Goal: Communication & Community: Answer question/provide support

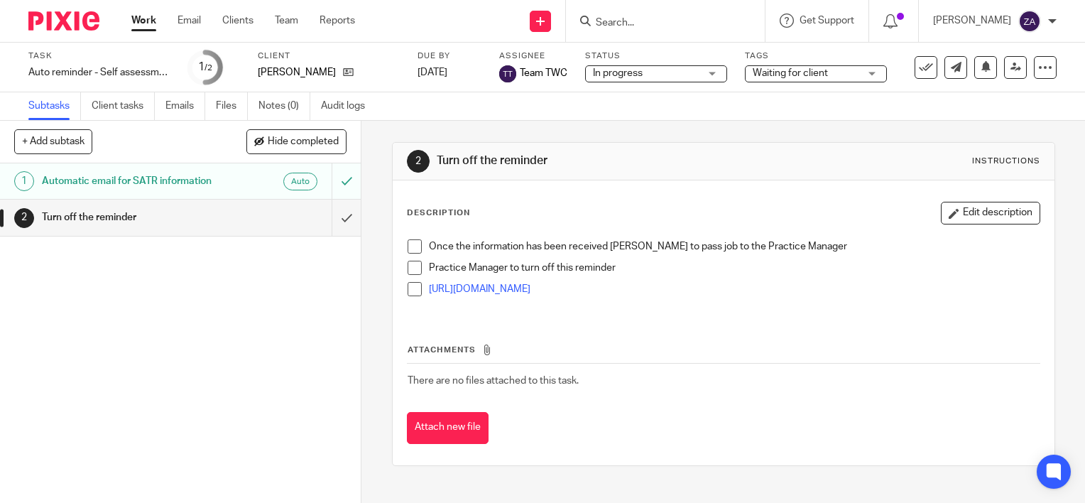
click at [136, 20] on link "Work" at bounding box center [143, 20] width 25 height 14
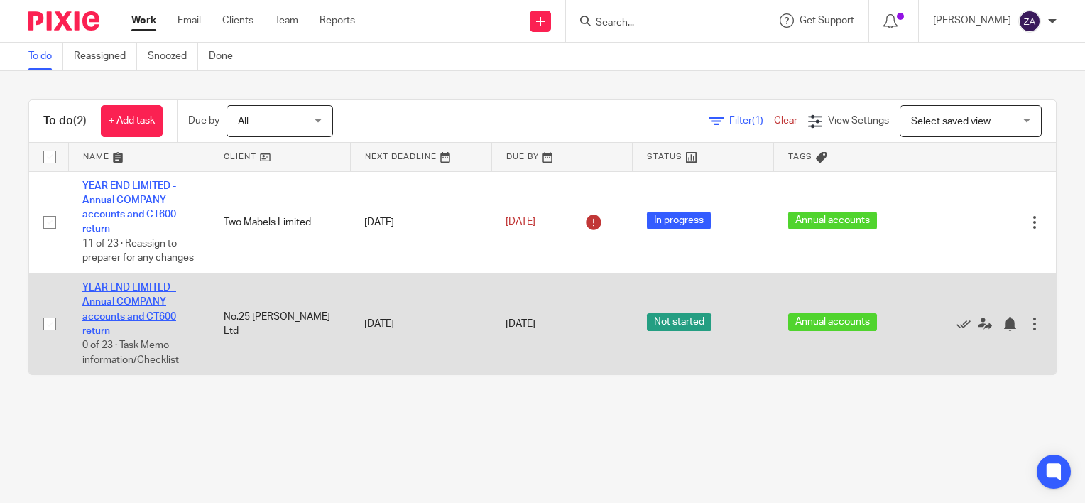
click at [127, 329] on link "YEAR END LIMITED - Annual COMPANY accounts and CT600 return" at bounding box center [129, 309] width 94 height 53
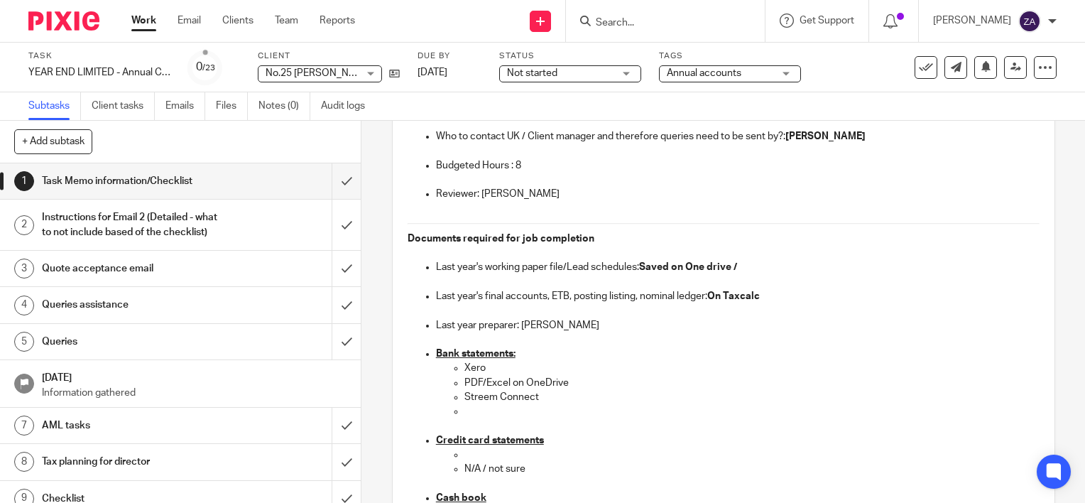
scroll to position [284, 0]
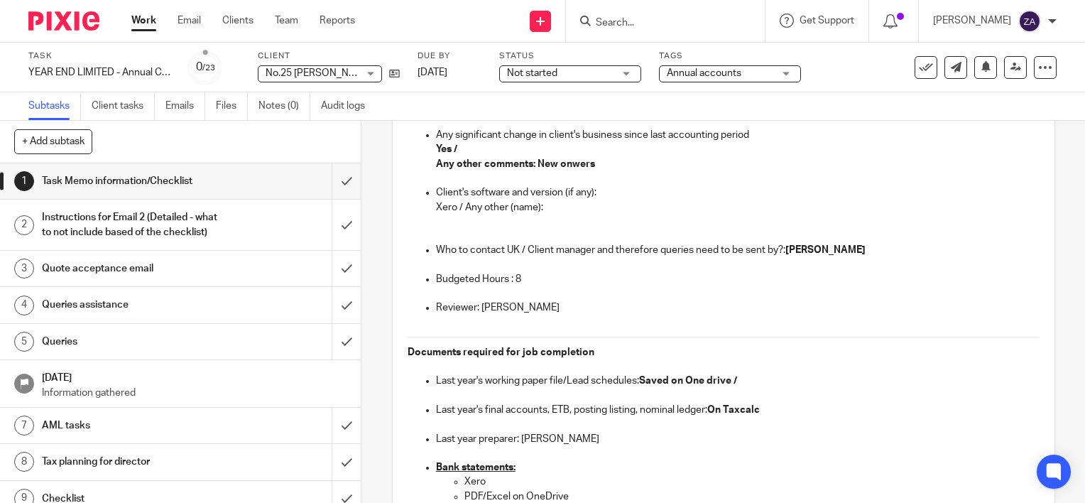
click at [156, 232] on h1 "Instructions for Email 2 (Detailed - what to not include based of the checklist)" at bounding box center [134, 225] width 184 height 36
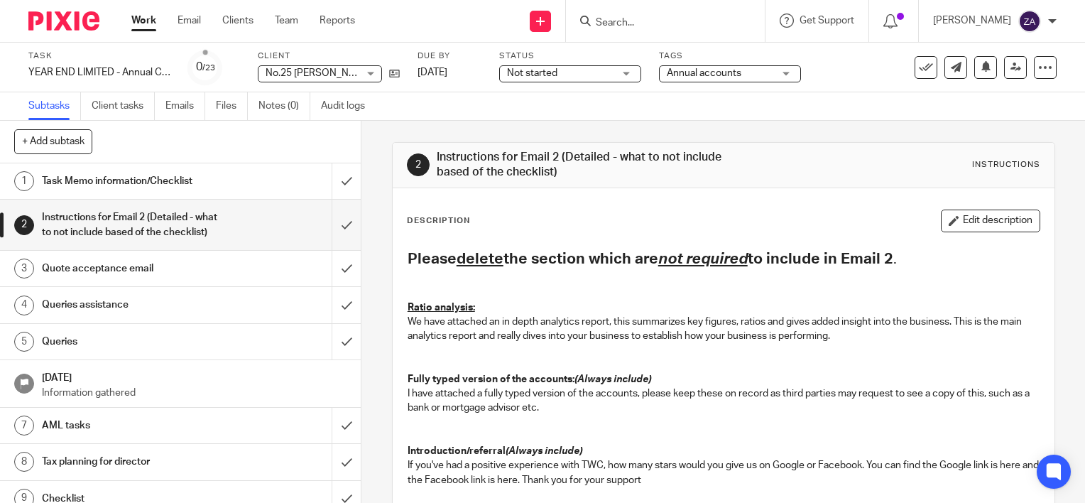
click at [159, 171] on h1 "Task Memo information/Checklist" at bounding box center [134, 180] width 184 height 21
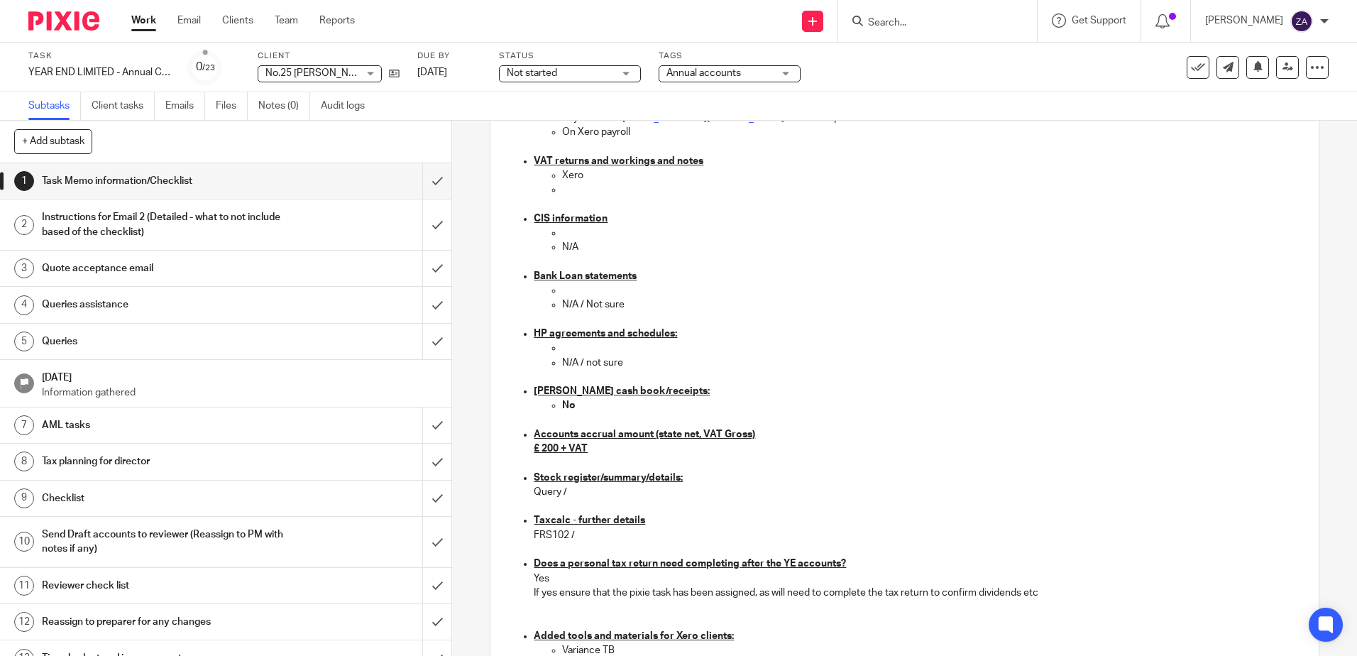
scroll to position [852, 0]
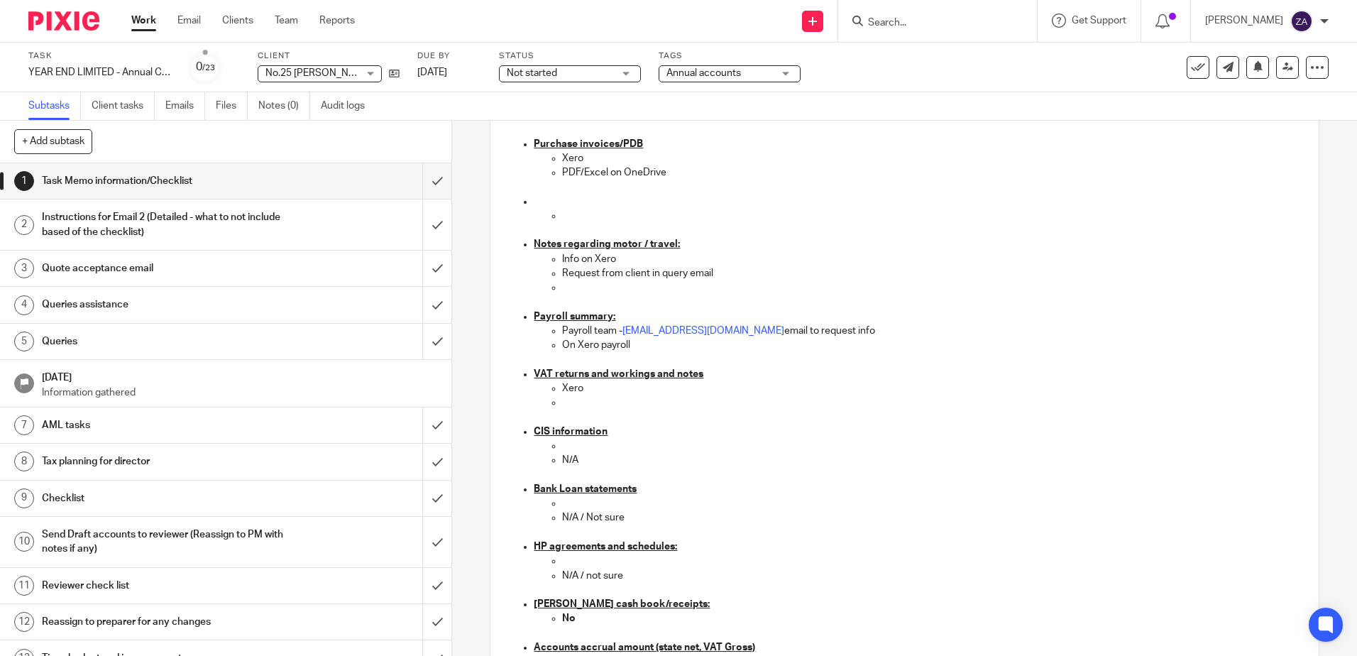
drag, startPoint x: 764, startPoint y: 332, endPoint x: 620, endPoint y: 334, distance: 143.4
click at [620, 334] on p "Payroll team - payroll@togetherwecount.co.uk email to request info" at bounding box center [932, 331] width 741 height 14
copy link "payroll@togetherwecount.co.uk"
click at [867, 109] on div "Subtasks Client tasks Emails Files Notes (0) Audit logs" at bounding box center [678, 106] width 1357 height 28
click at [182, 22] on link "Email" at bounding box center [188, 20] width 23 height 14
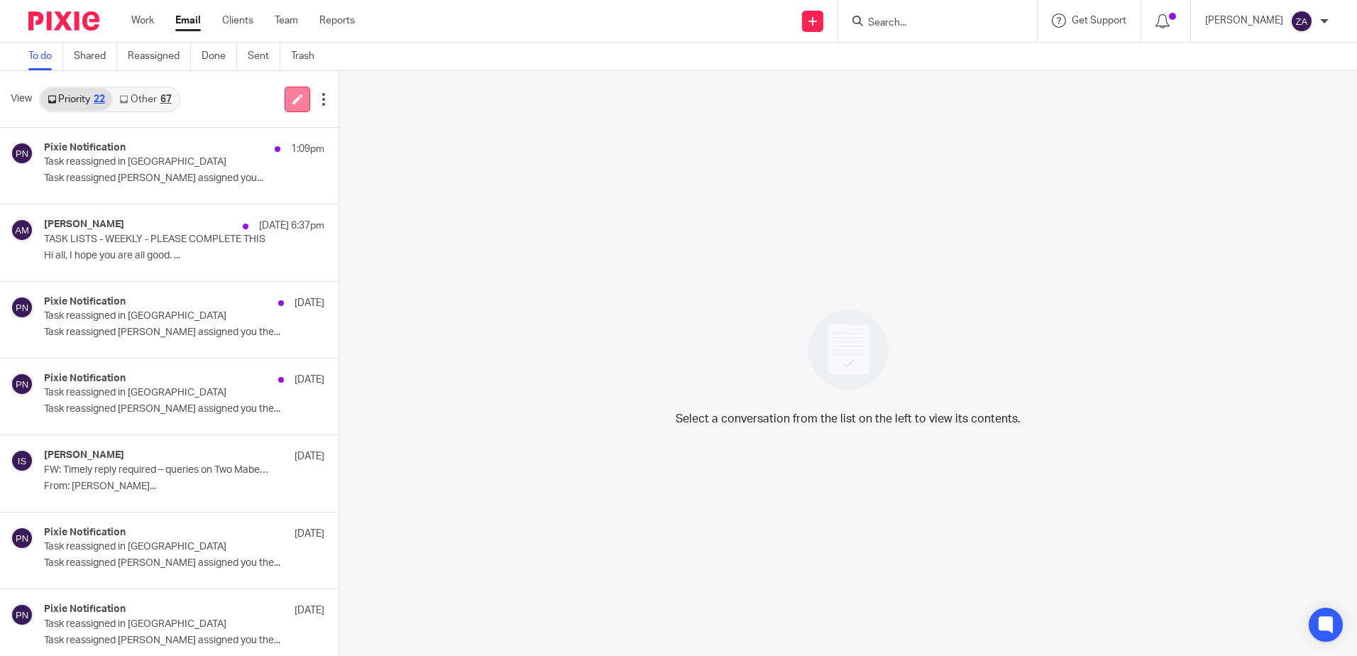
click at [295, 92] on link at bounding box center [298, 100] width 26 height 26
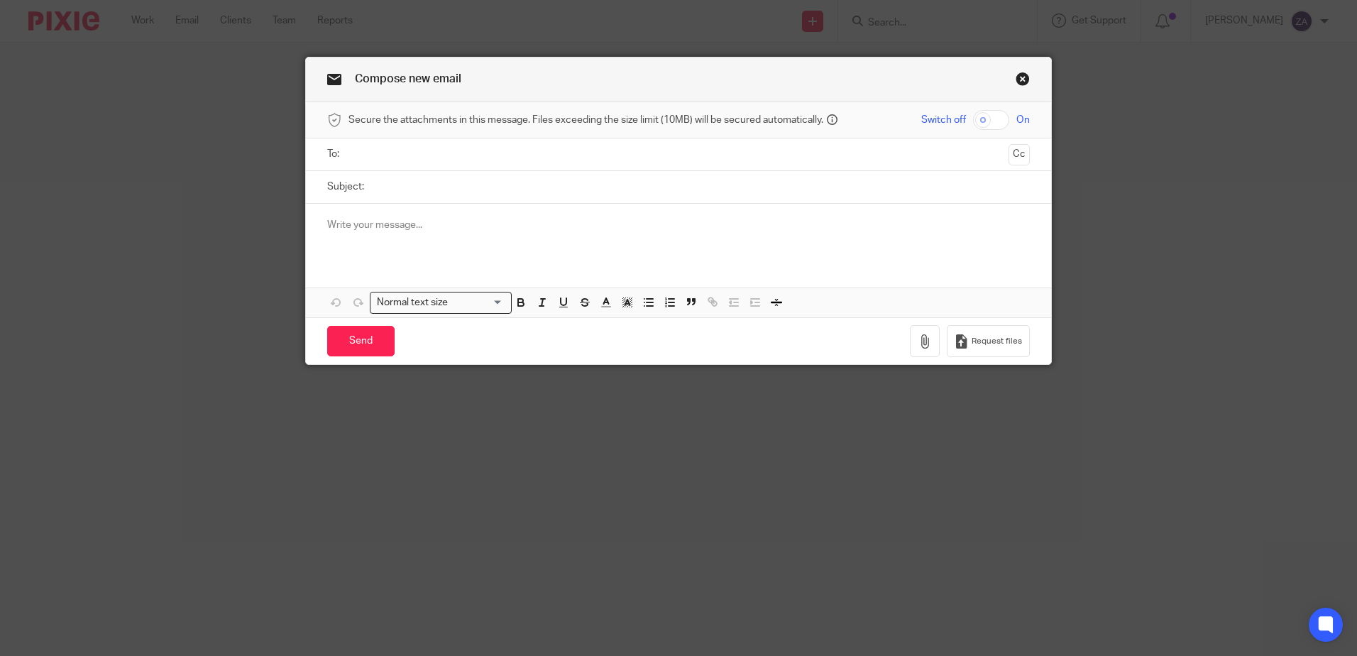
click at [425, 143] on ul at bounding box center [679, 154] width 659 height 23
click at [434, 151] on input "text" at bounding box center [678, 154] width 649 height 16
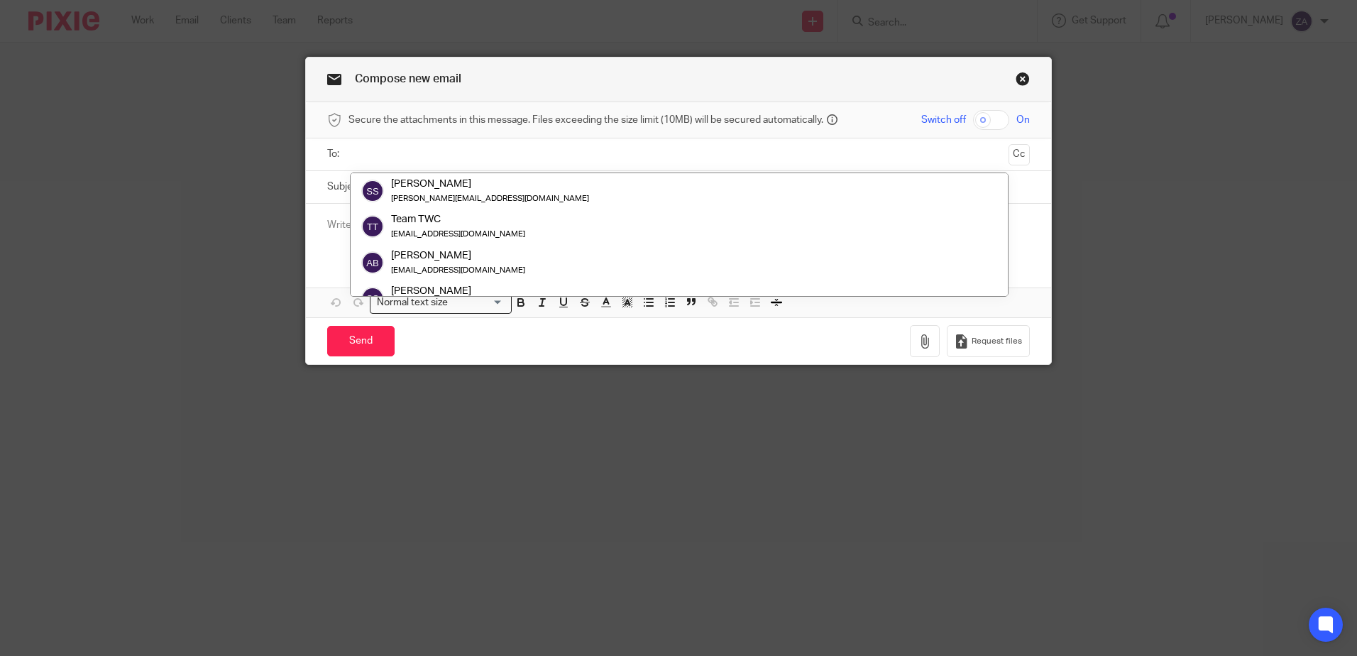
paste input "[EMAIL_ADDRESS][DOMAIN_NAME]"
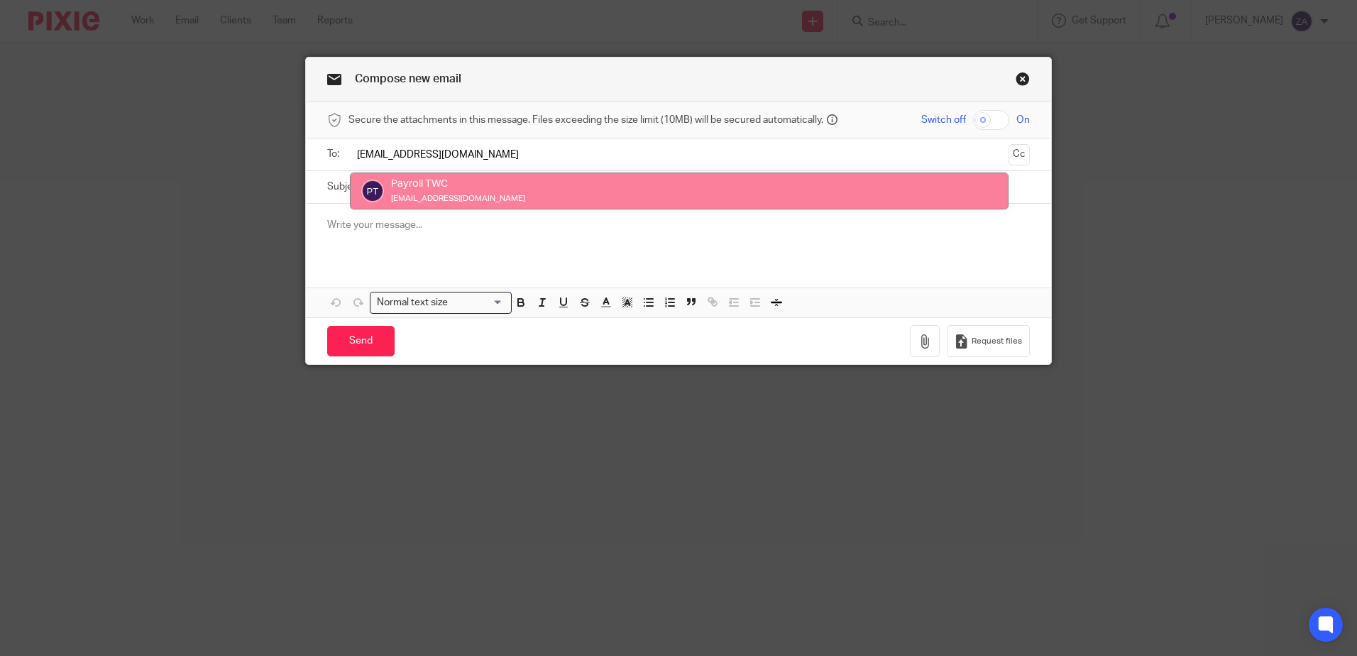
type input "[EMAIL_ADDRESS][DOMAIN_NAME]"
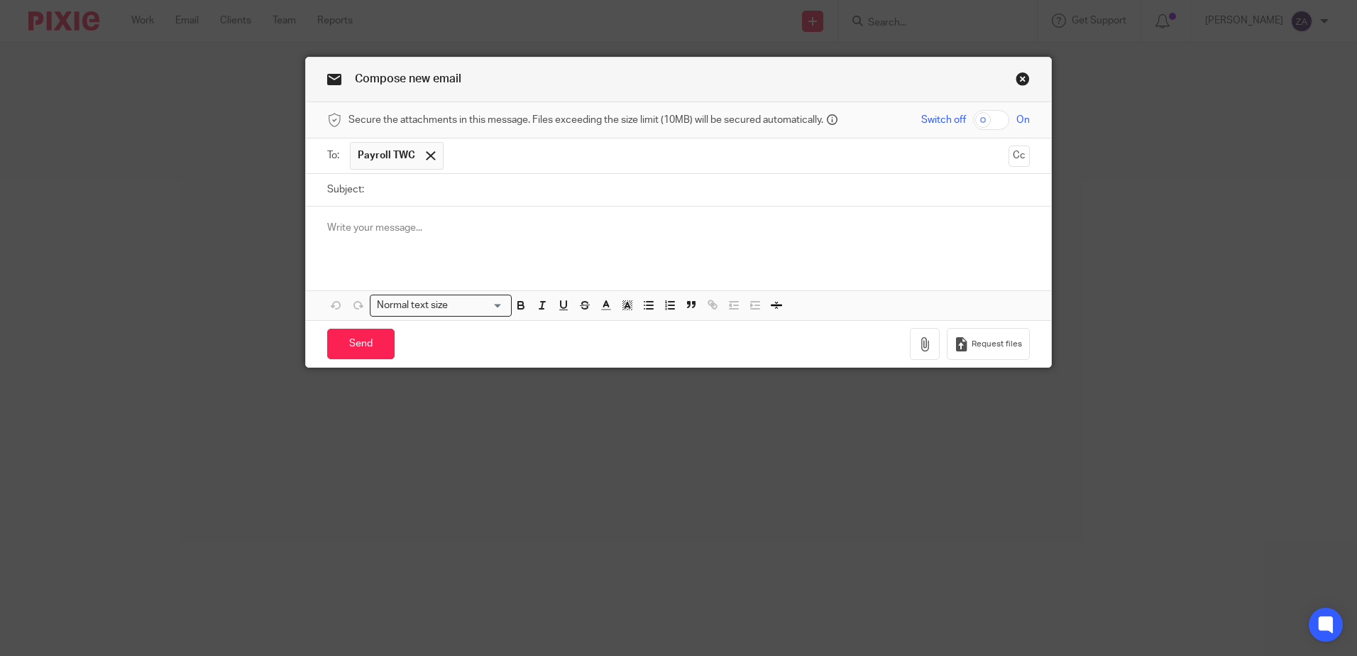
click at [503, 200] on input "Subject:" at bounding box center [700, 190] width 659 height 32
click at [524, 155] on input "text" at bounding box center [727, 156] width 552 height 28
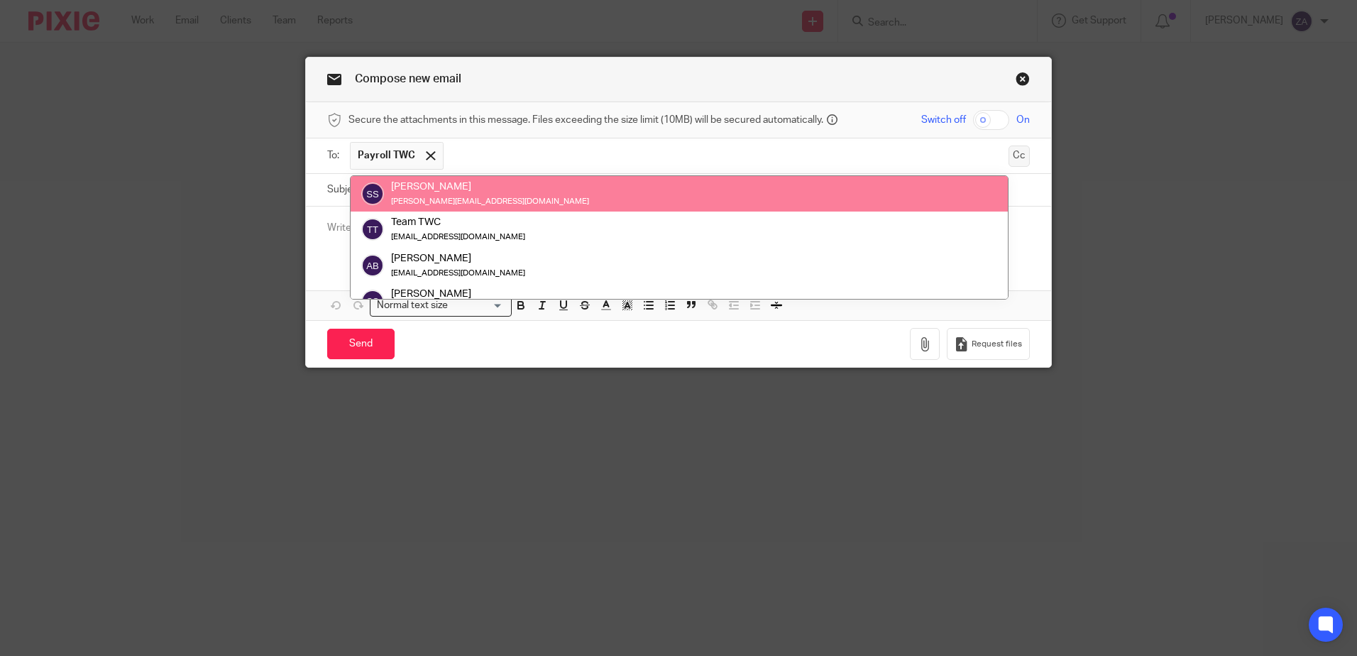
click at [1017, 153] on button "Cc" at bounding box center [1019, 156] width 21 height 21
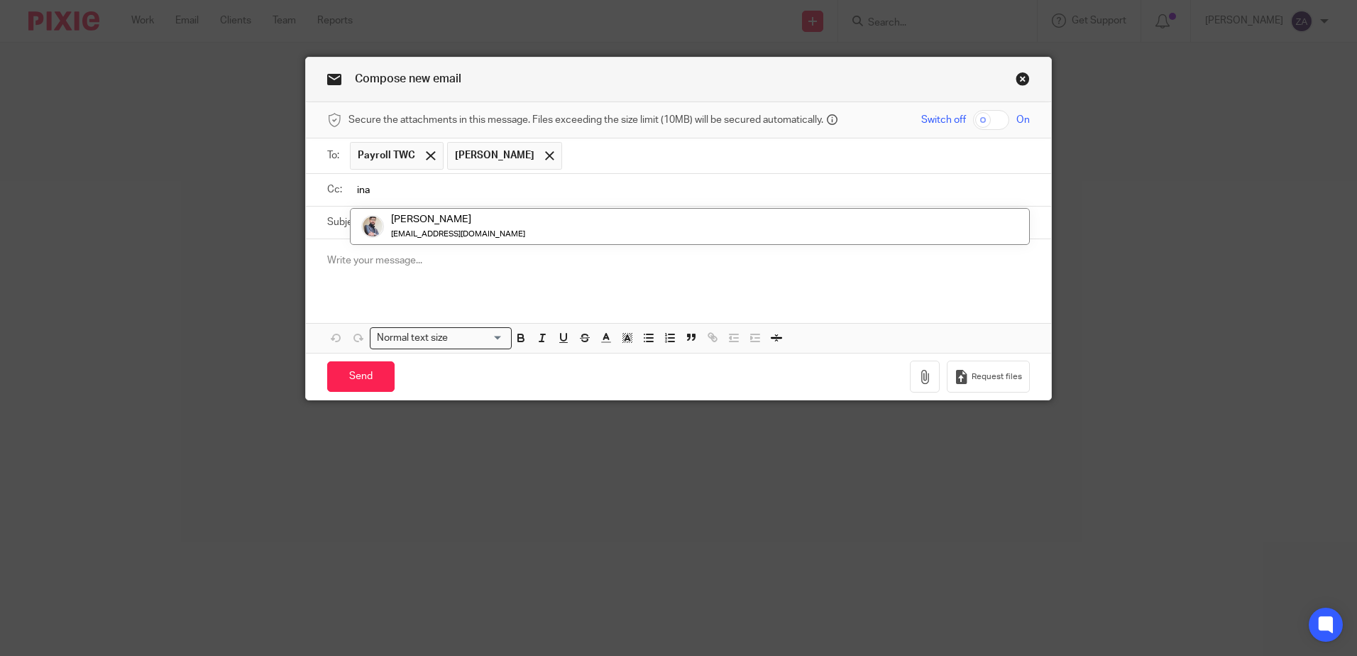
type input "ina"
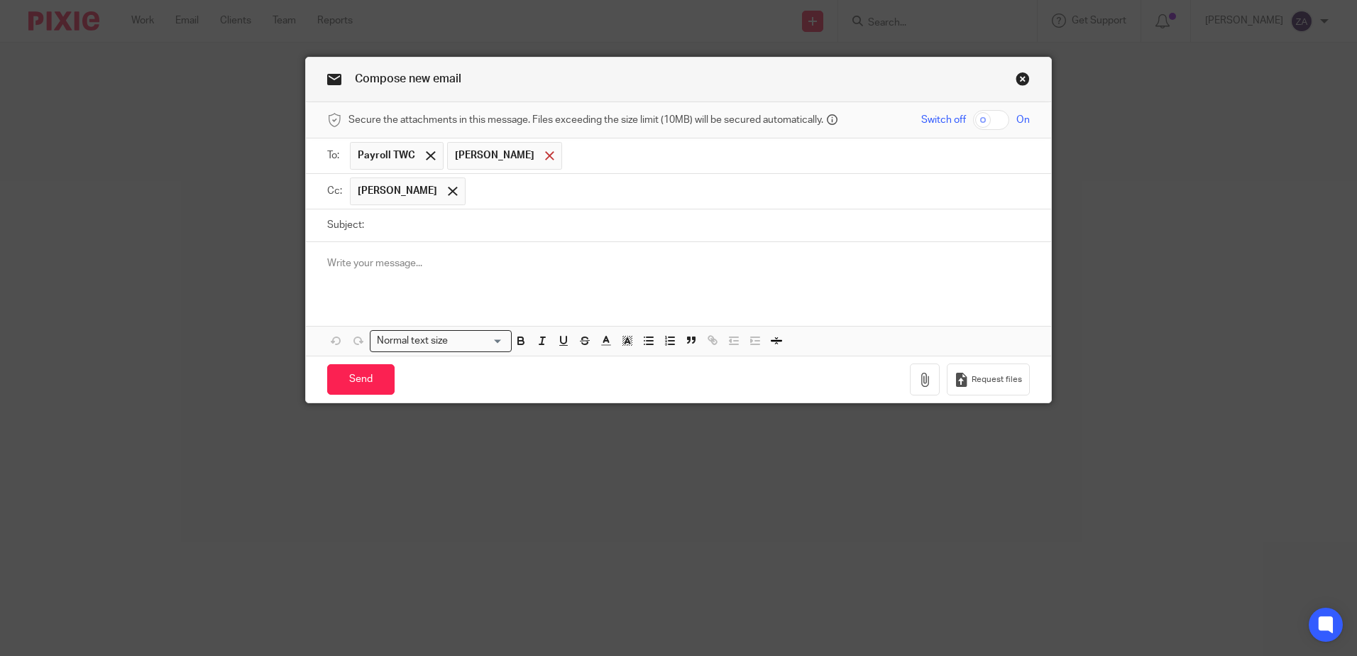
click at [545, 160] on span at bounding box center [549, 155] width 9 height 9
click at [526, 189] on input "text" at bounding box center [749, 191] width 552 height 28
click at [569, 162] on input "text" at bounding box center [738, 156] width 574 height 28
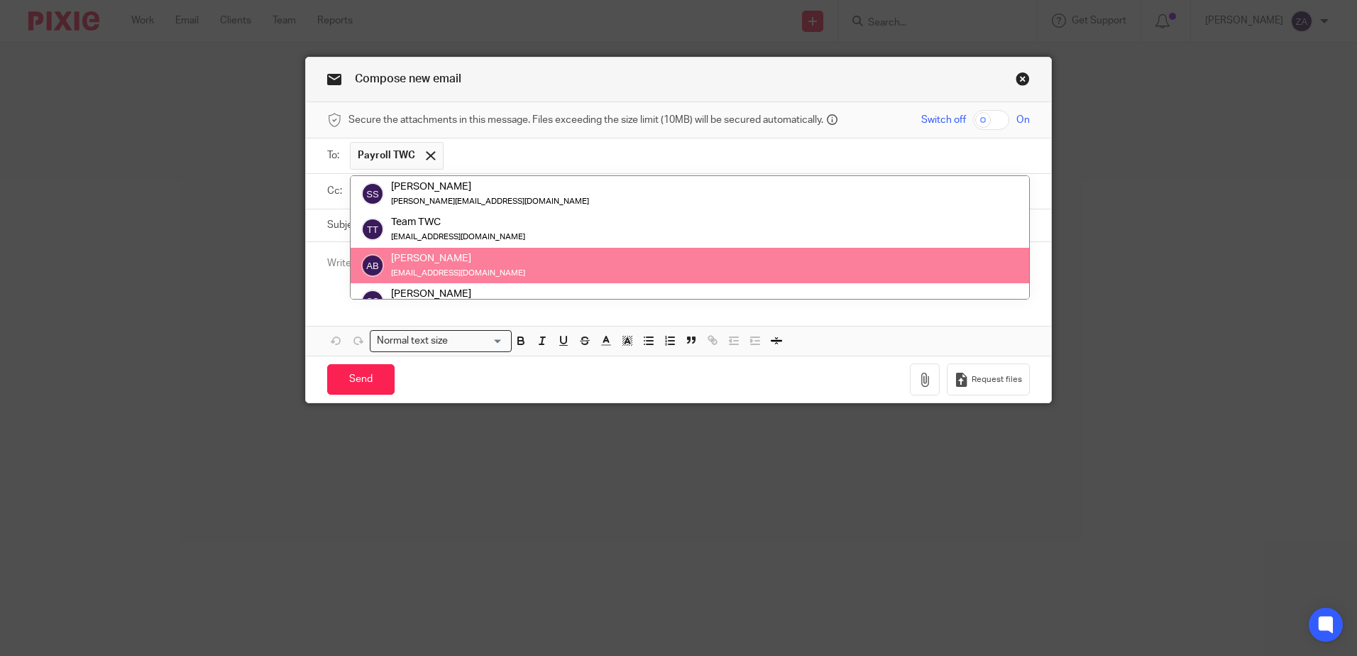
click at [309, 284] on div at bounding box center [678, 269] width 745 height 55
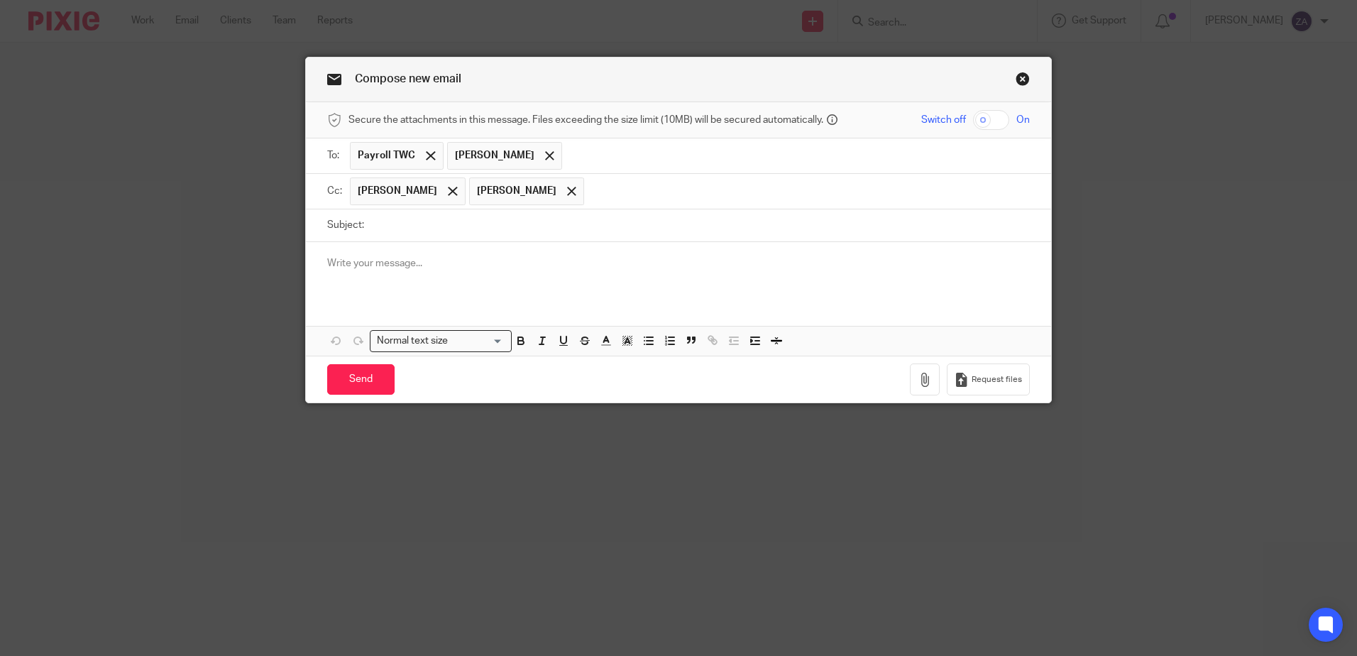
click at [361, 229] on div "Subject:" at bounding box center [678, 225] width 703 height 32
click at [352, 231] on label "Subject:" at bounding box center [345, 225] width 37 height 14
click at [371, 231] on input "Subject:" at bounding box center [700, 225] width 659 height 32
type input "Nn.25 Benson Ltd Payroll"
click at [567, 194] on span at bounding box center [571, 191] width 9 height 9
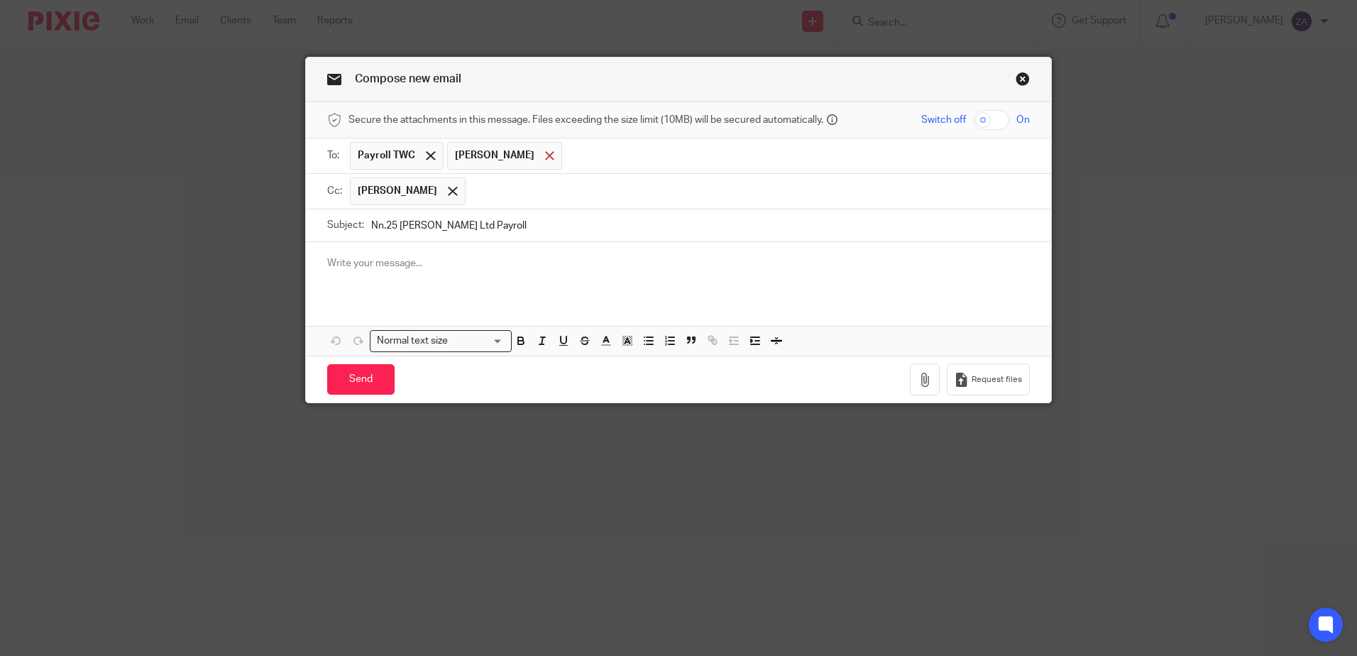
click at [553, 155] on span at bounding box center [549, 155] width 9 height 9
click at [380, 277] on div at bounding box center [678, 269] width 745 height 55
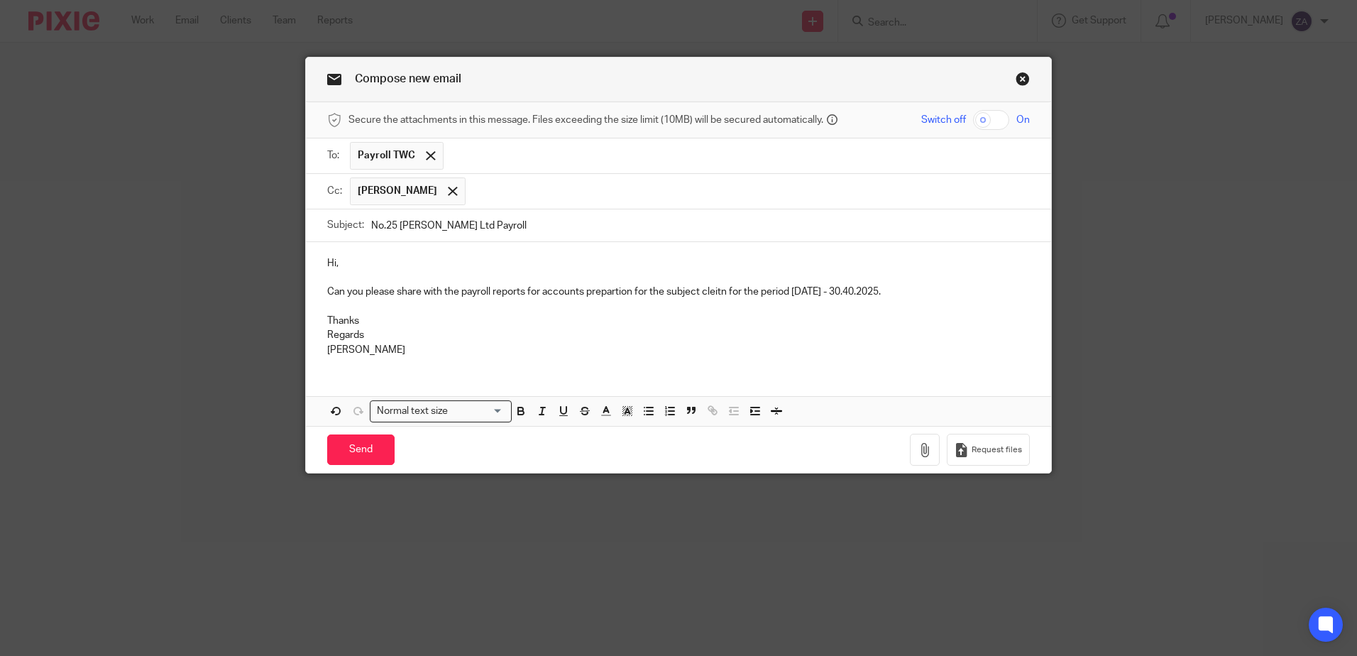
click at [599, 290] on p "Can you please share with the payroll reports for accounts prepartion for the s…" at bounding box center [678, 292] width 703 height 14
click at [905, 288] on p "Can you please share with the payroll reports for accounts preparation for the …" at bounding box center [678, 292] width 703 height 14
click at [910, 290] on p "Can you please share with the payroll reports for accounts preparation for the …" at bounding box center [678, 292] width 703 height 14
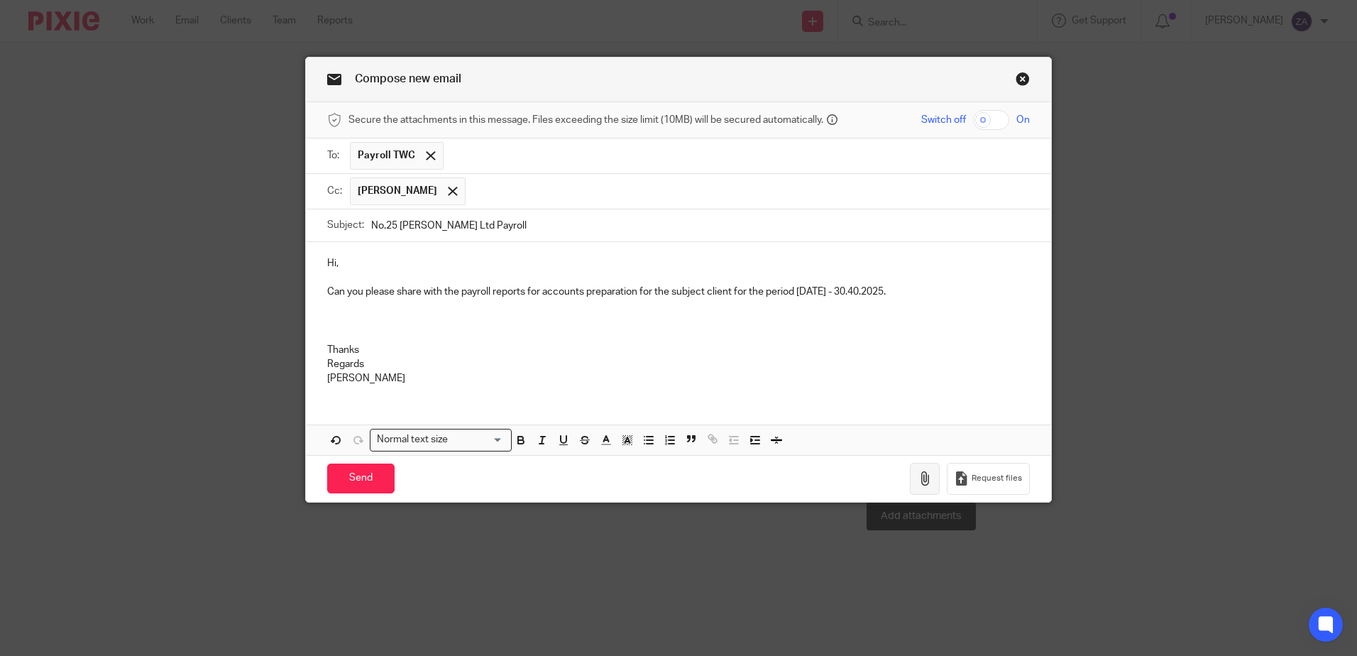
click at [930, 483] on button "button" at bounding box center [925, 479] width 30 height 32
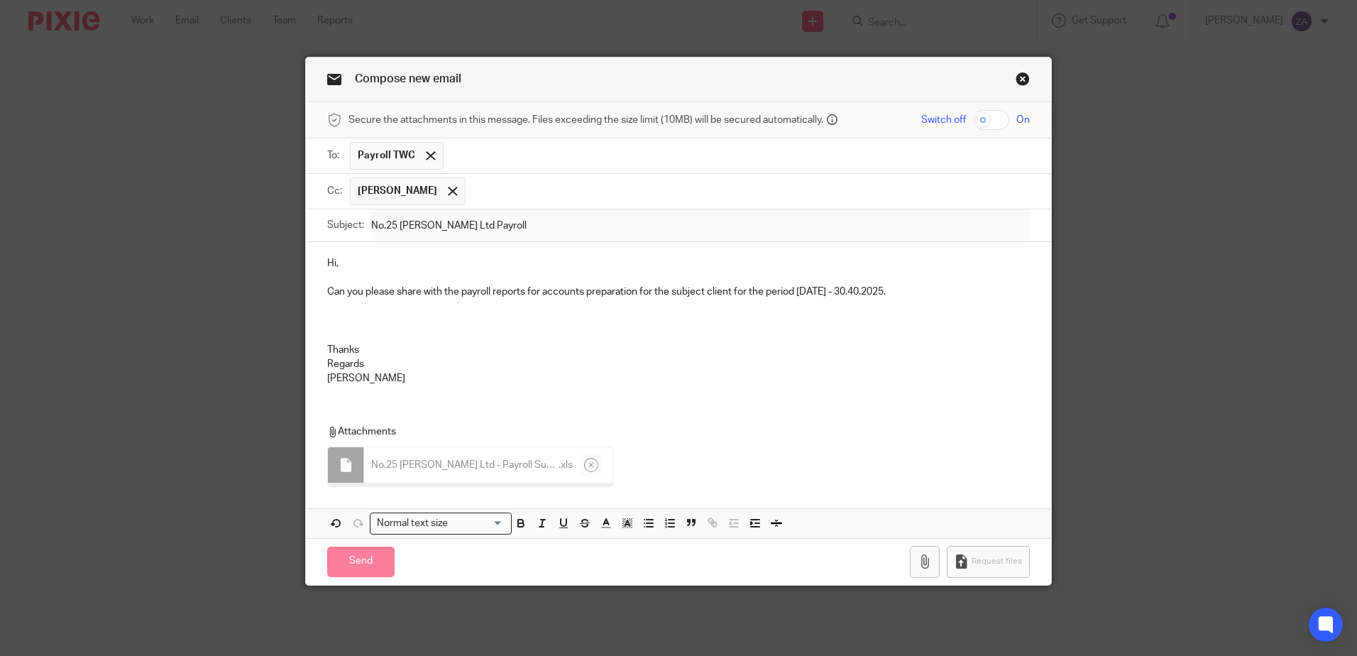
click at [330, 334] on p at bounding box center [678, 335] width 703 height 14
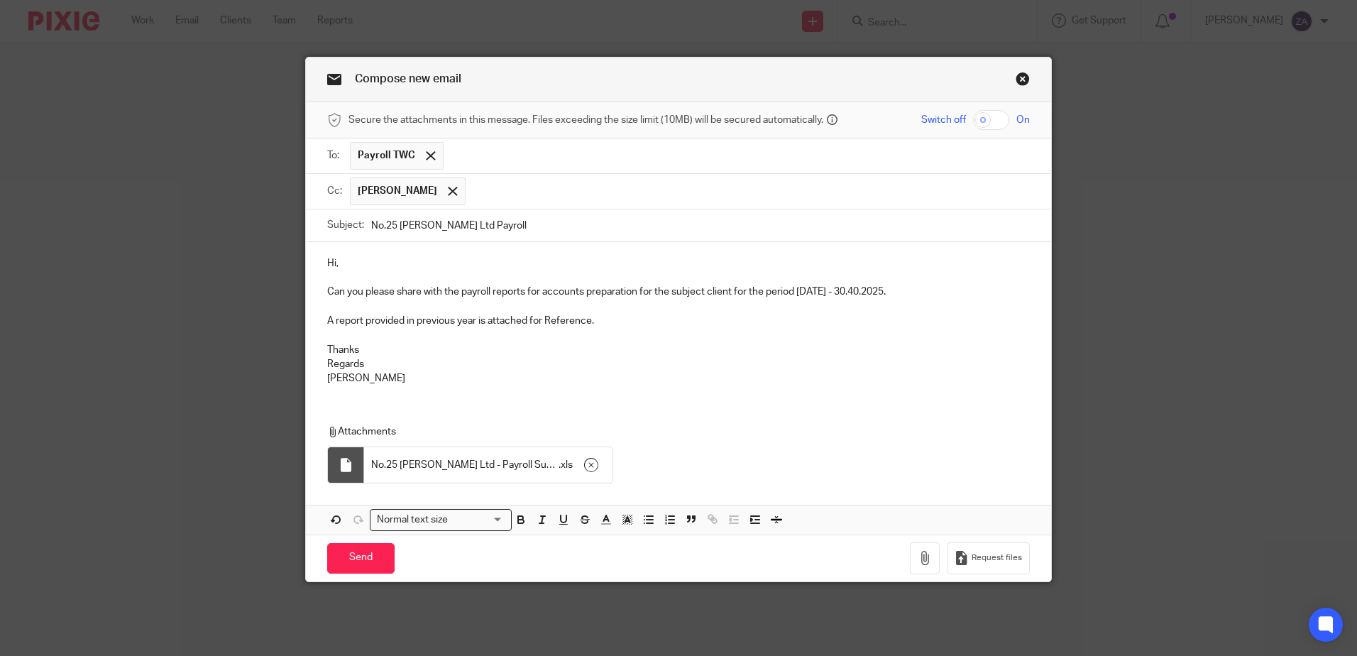
drag, startPoint x: 354, startPoint y: 562, endPoint x: 518, endPoint y: 214, distance: 385.2
click at [518, 214] on form "Secure the attachments in this message. Files exceeding the size limit (10MB) w…" at bounding box center [678, 341] width 745 height 479
click at [518, 214] on input "No.25 Benson Ltd Payroll" at bounding box center [700, 225] width 659 height 32
type input "No.25 [PERSON_NAME] Ltd 2025"
click at [358, 561] on input "Send" at bounding box center [360, 558] width 67 height 31
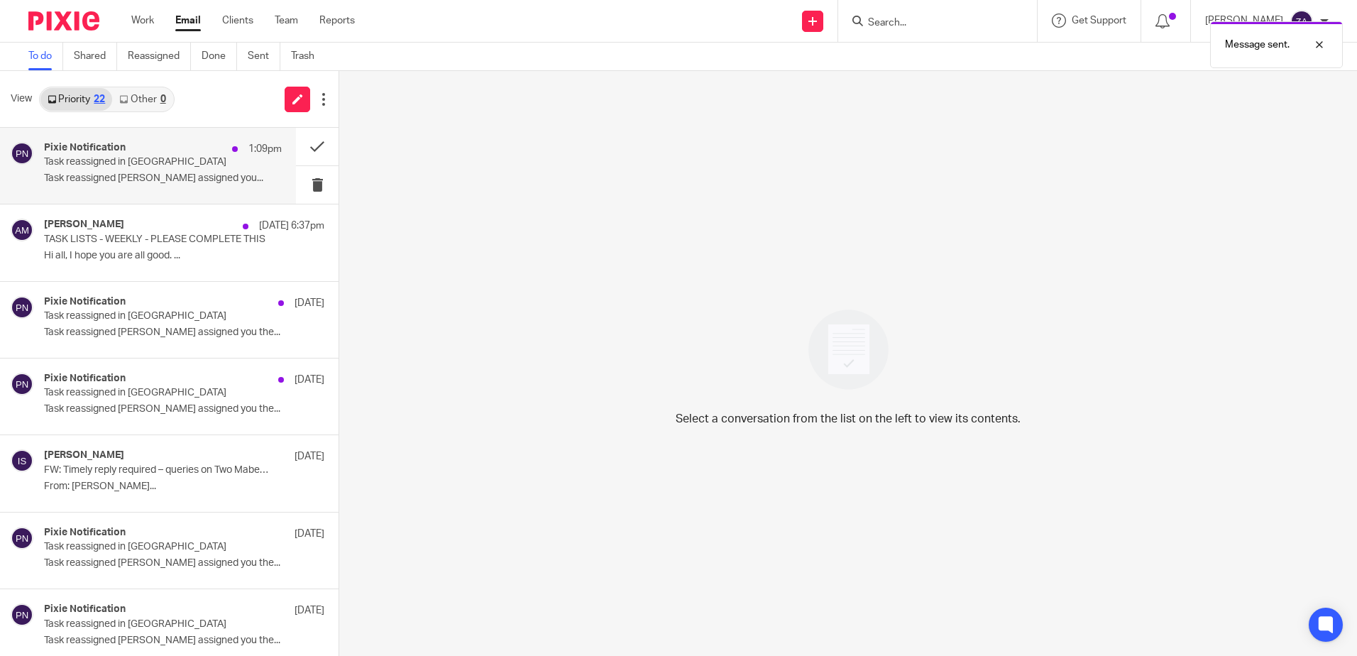
click at [89, 188] on div "Pixie Notification 1:09pm Task reassigned in Pixie Task reassigned [PERSON_NAME…" at bounding box center [163, 166] width 238 height 48
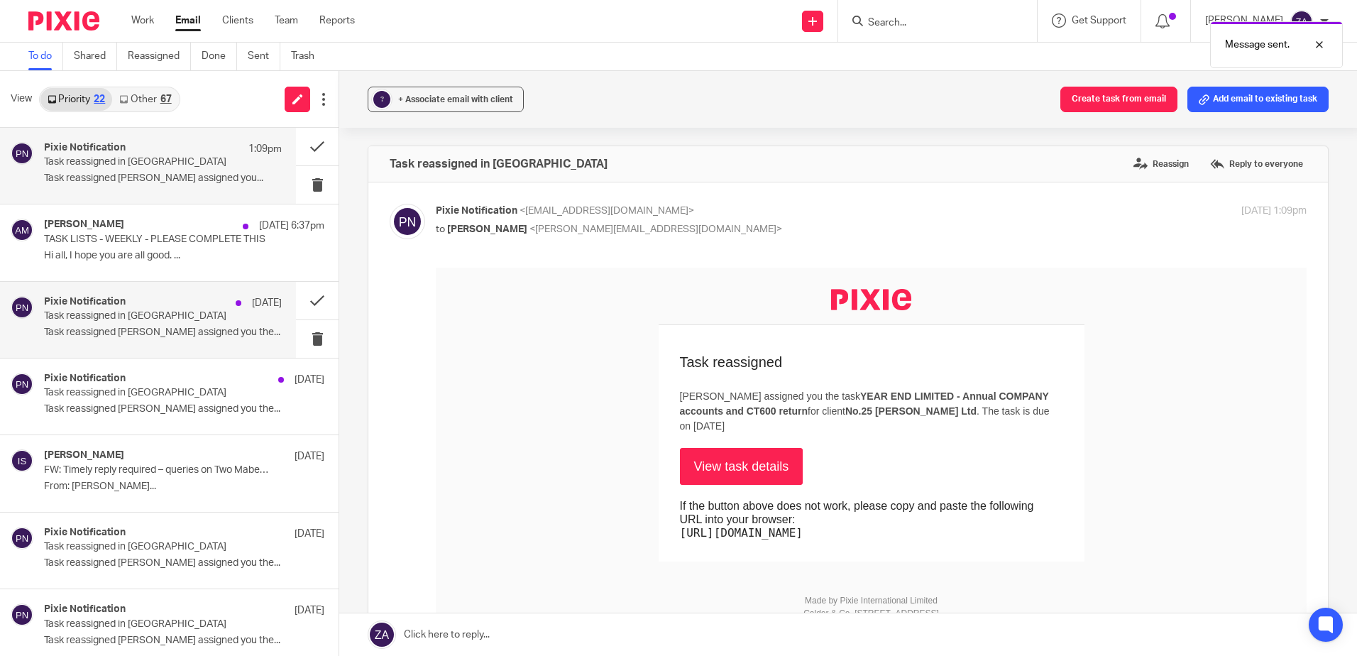
click at [192, 346] on div "Pixie Notification [DATE] Task reassigned in Pixie Task reassigned [PERSON_NAME…" at bounding box center [148, 320] width 296 height 76
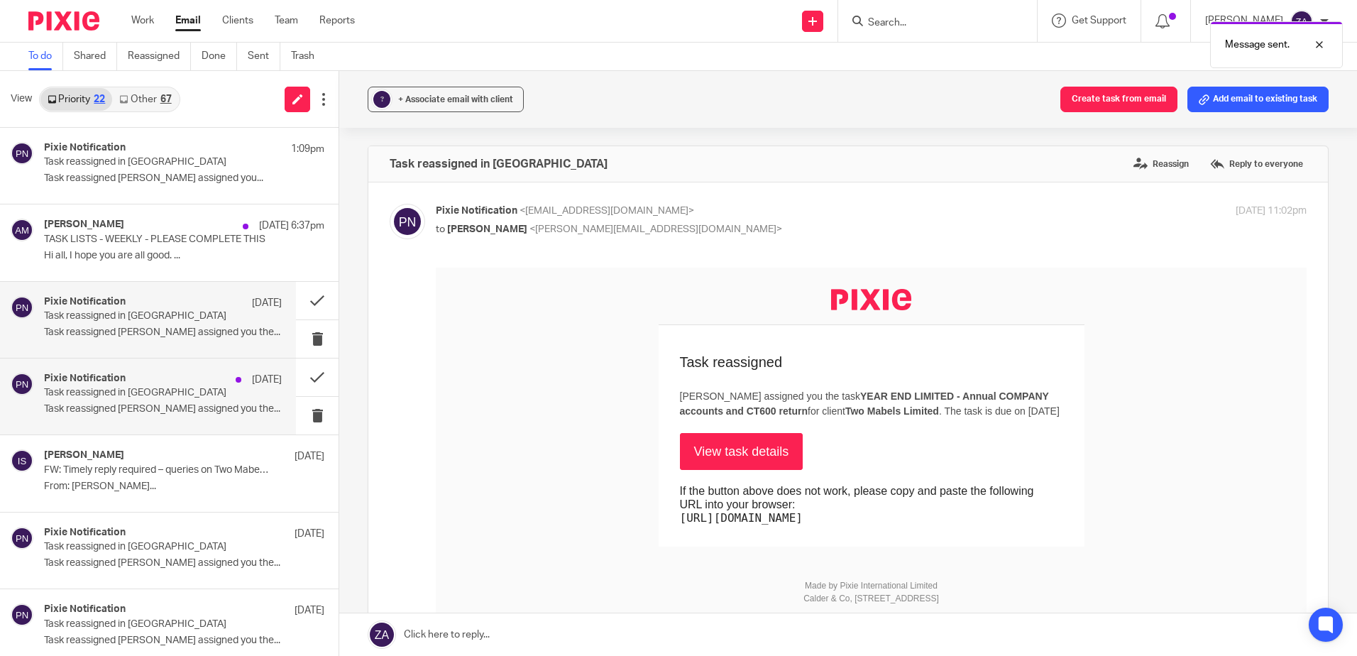
click at [197, 400] on div "Pixie Notification [DATE] Task reassigned in Pixie Task reassigned [PERSON_NAME…" at bounding box center [163, 397] width 238 height 48
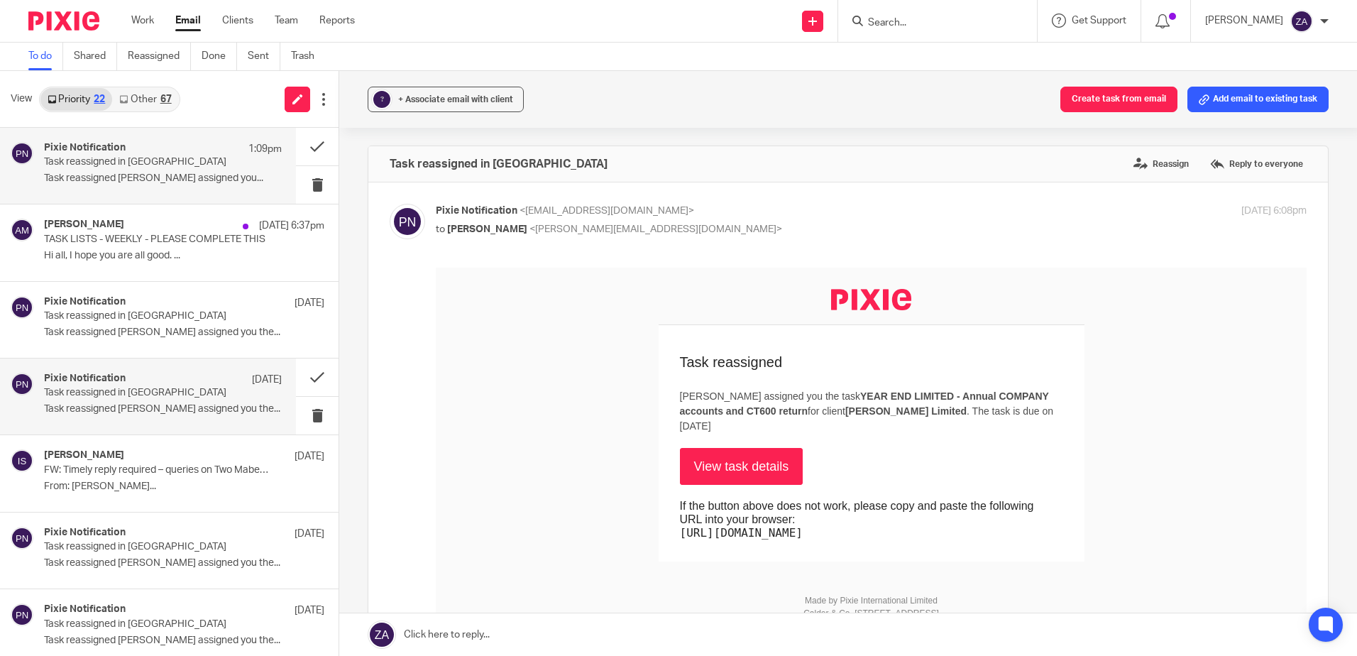
click at [156, 172] on div "Pixie Notification 1:09pm Task reassigned in Pixie Task reassigned Aaron McLeis…" at bounding box center [163, 166] width 238 height 48
click at [92, 67] on link "Shared" at bounding box center [95, 57] width 43 height 28
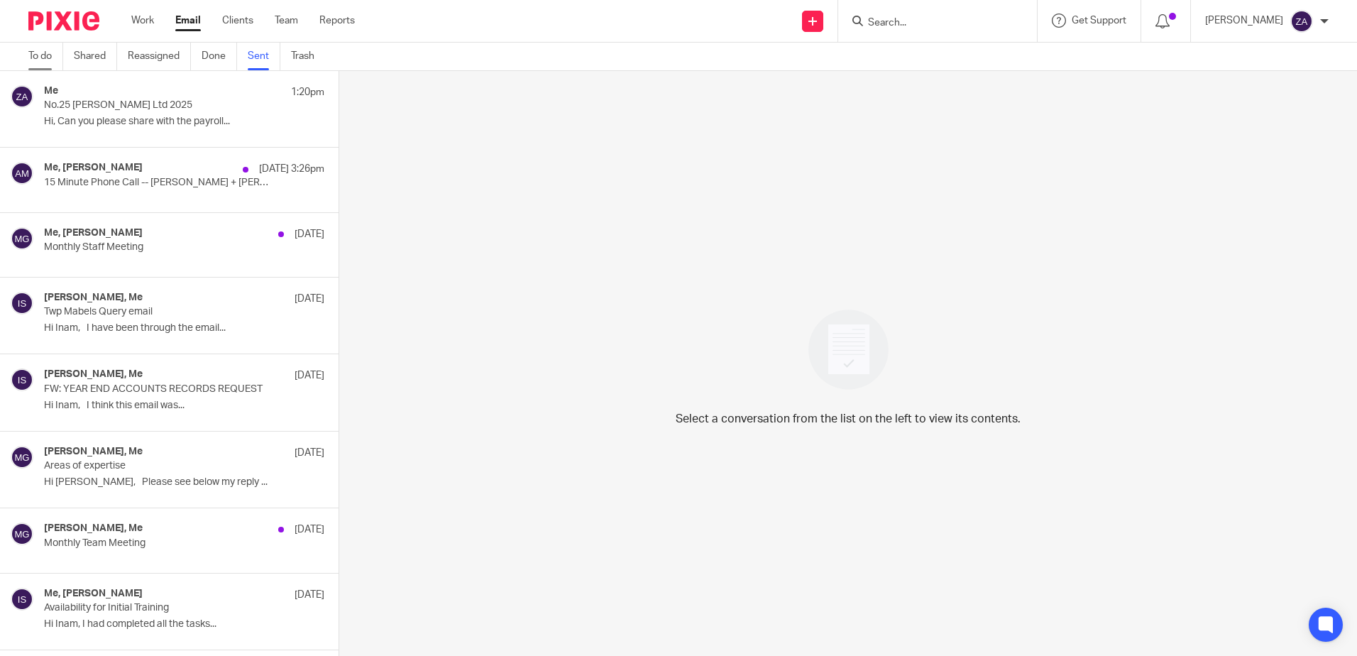
click at [47, 58] on link "To do" at bounding box center [45, 57] width 35 height 28
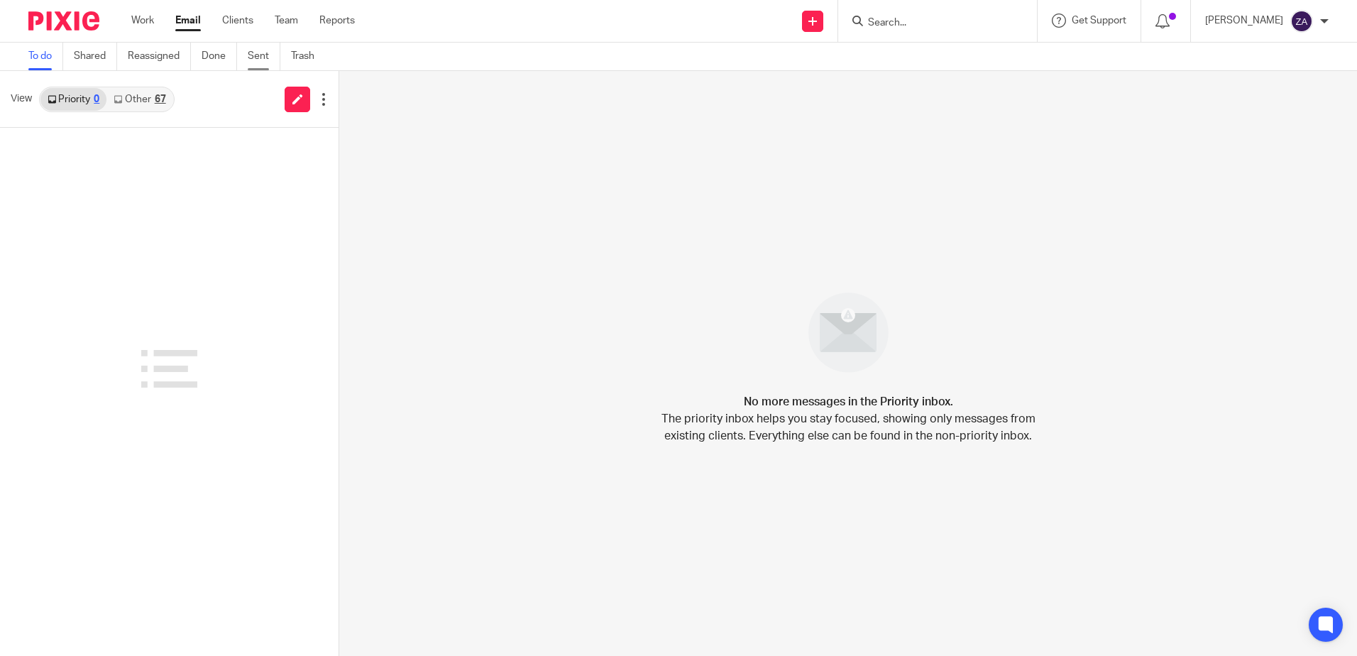
click at [268, 56] on link "Sent" at bounding box center [264, 57] width 33 height 28
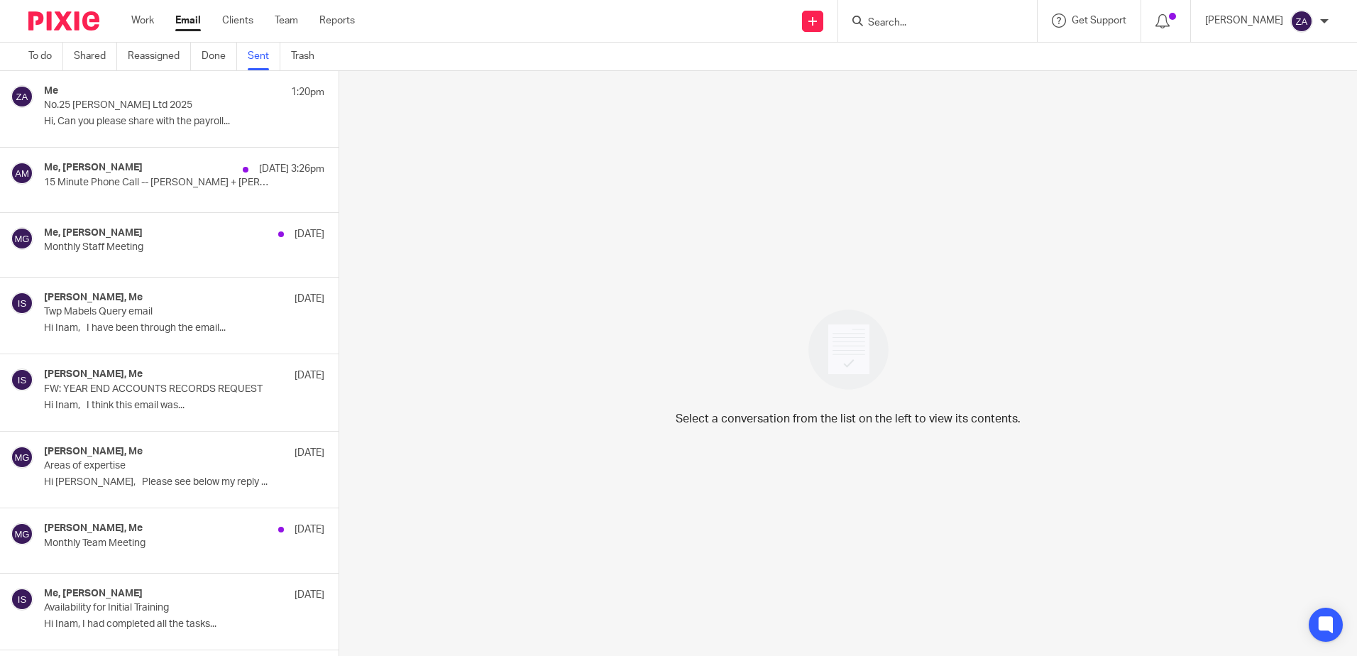
click at [231, 109] on p "No.25 [PERSON_NAME] Ltd 2025" at bounding box center [156, 105] width 224 height 12
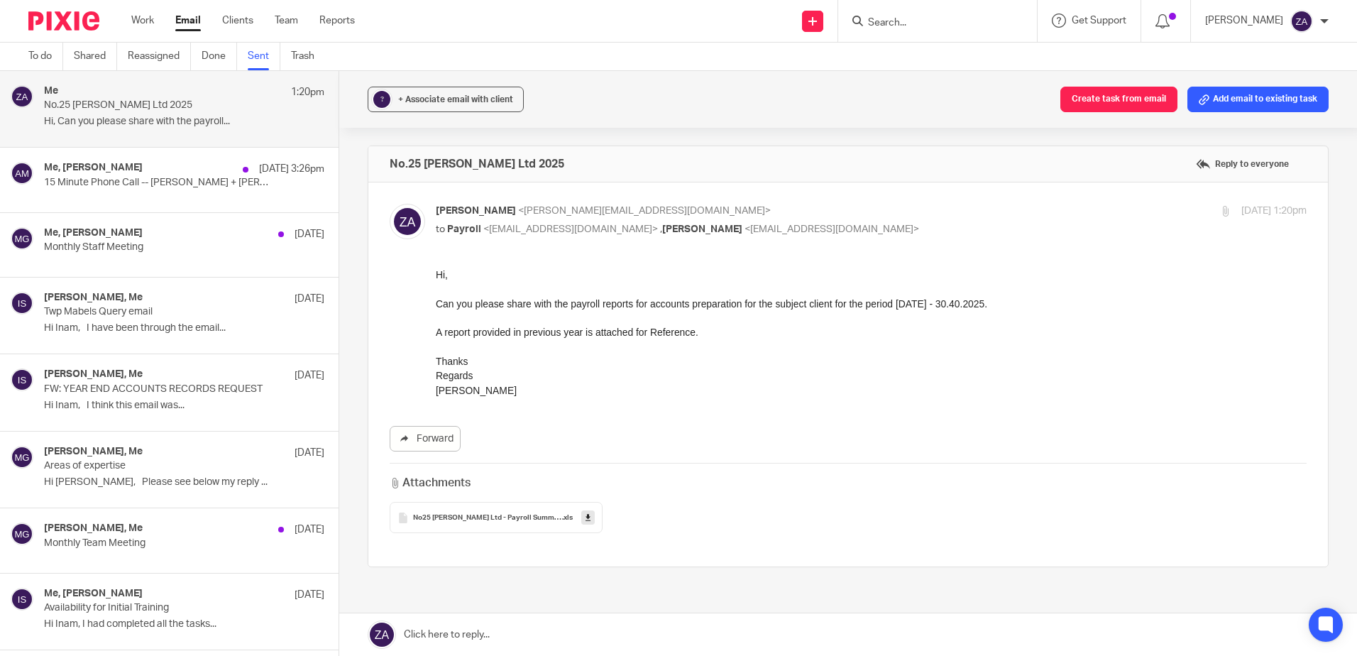
click at [126, 167] on h4 "Me, Aaron Mcleish" at bounding box center [93, 168] width 99 height 12
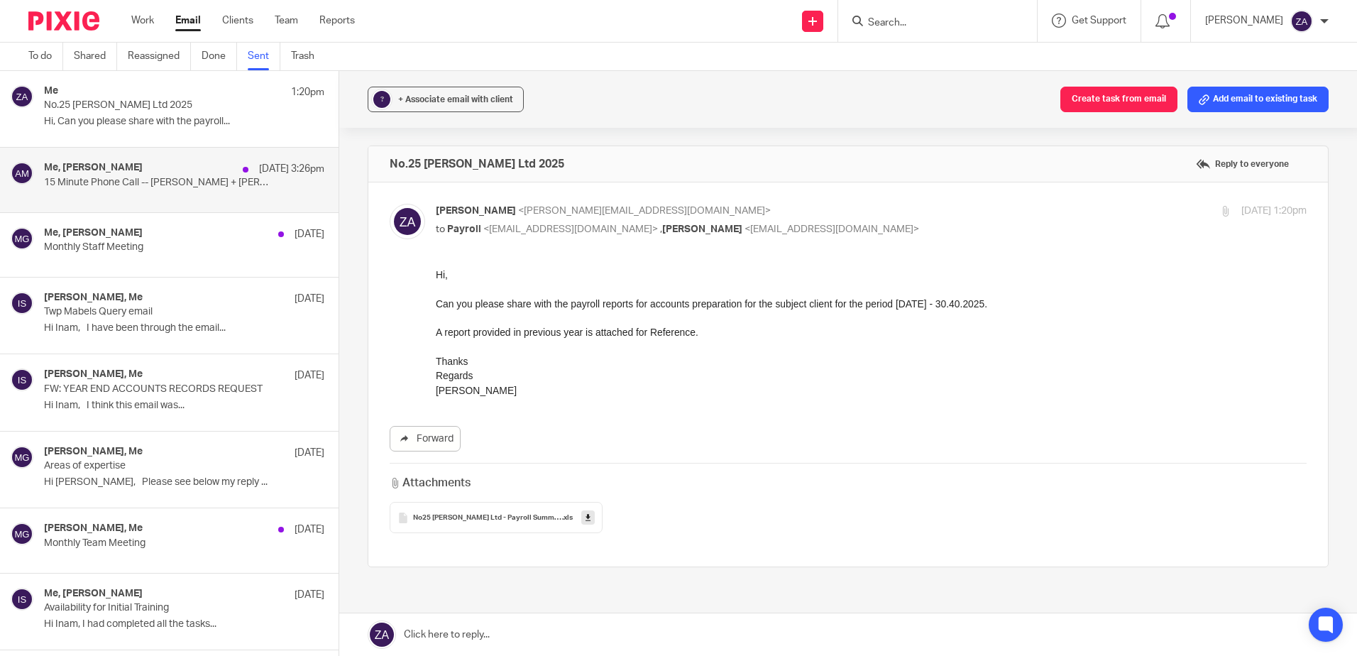
click at [146, 248] on p "Monthly Staff Meeting" at bounding box center [156, 247] width 224 height 12
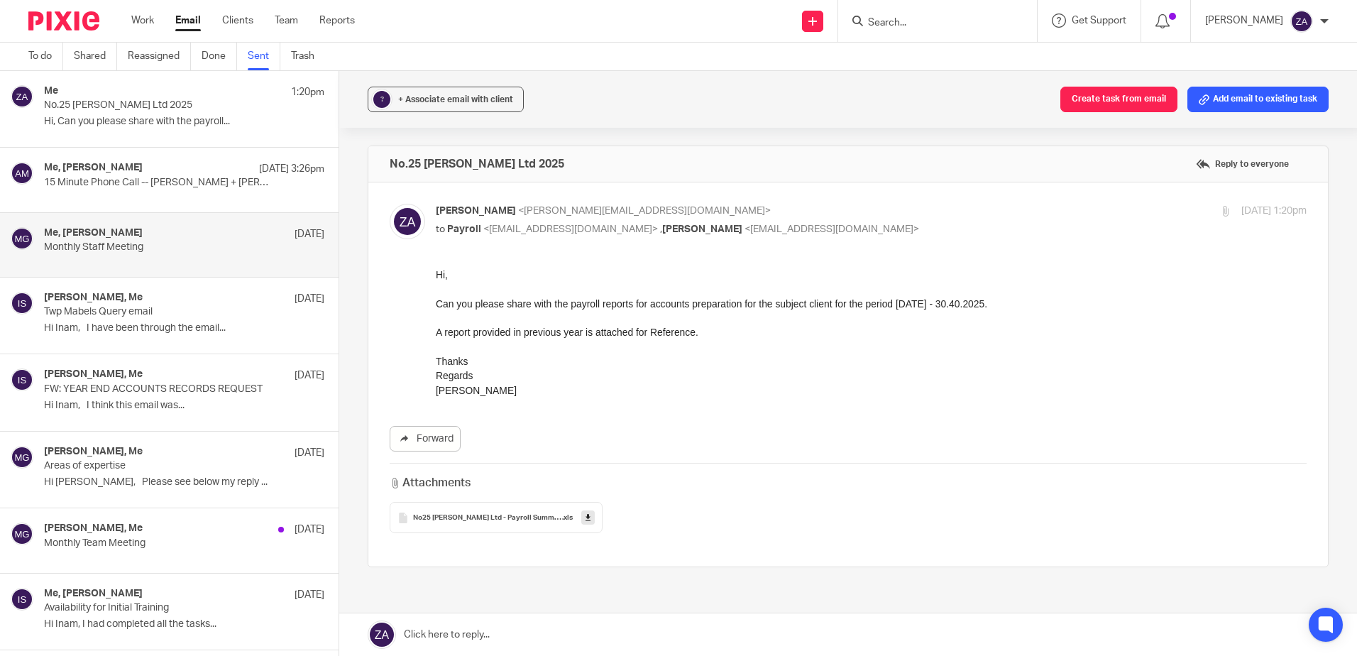
click at [122, 106] on p "No.25 [PERSON_NAME] Ltd 2025" at bounding box center [156, 105] width 224 height 12
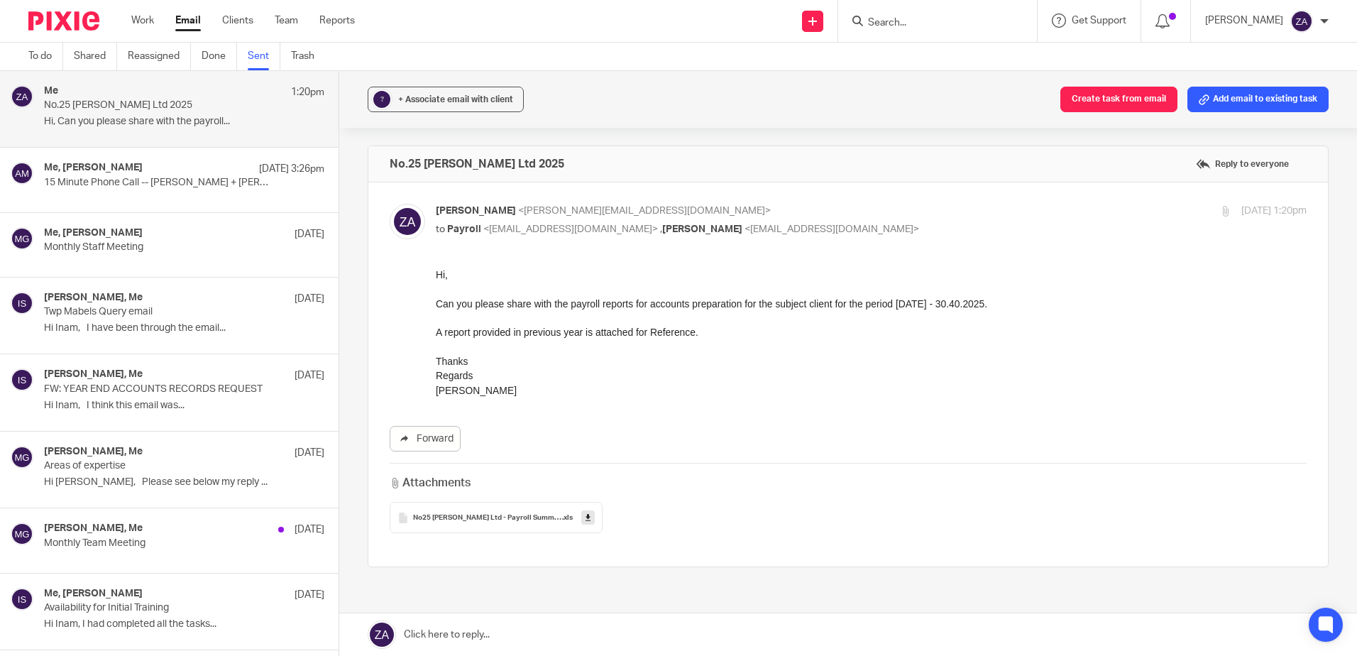
click at [163, 561] on div "Megan Gamlin, Me 28 Aug Monthly Team Meeting" at bounding box center [169, 540] width 339 height 64
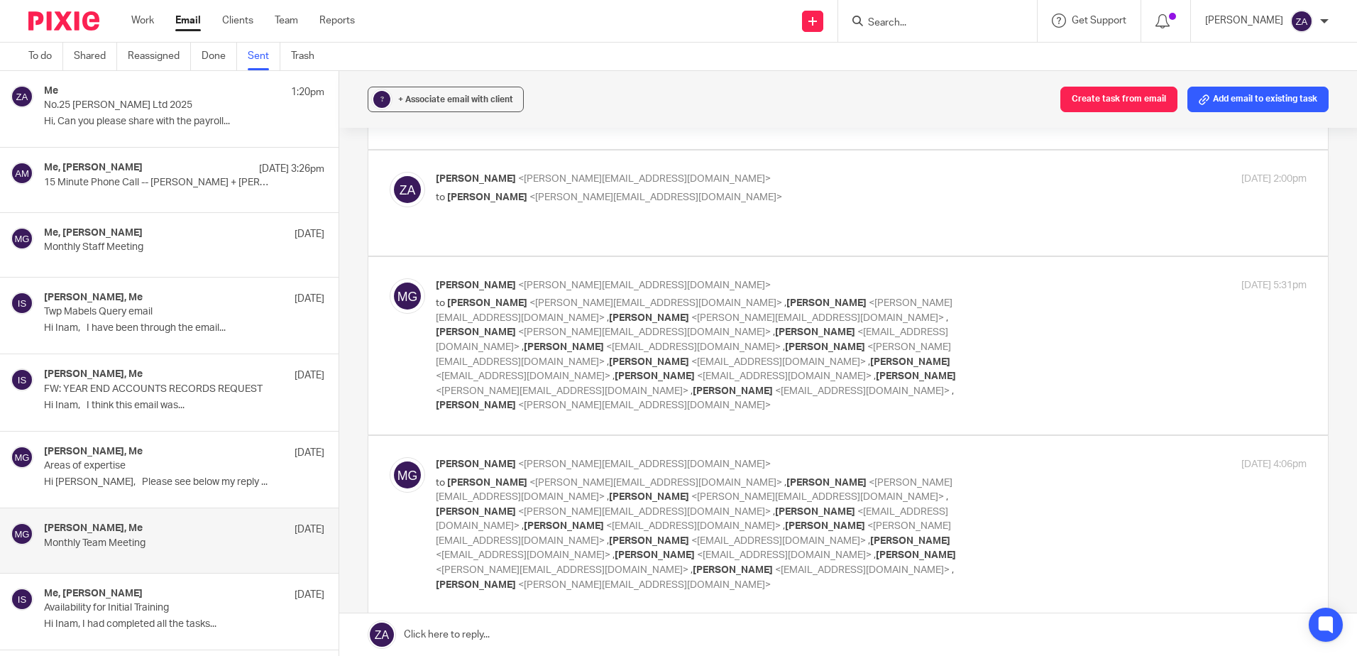
scroll to position [426, 0]
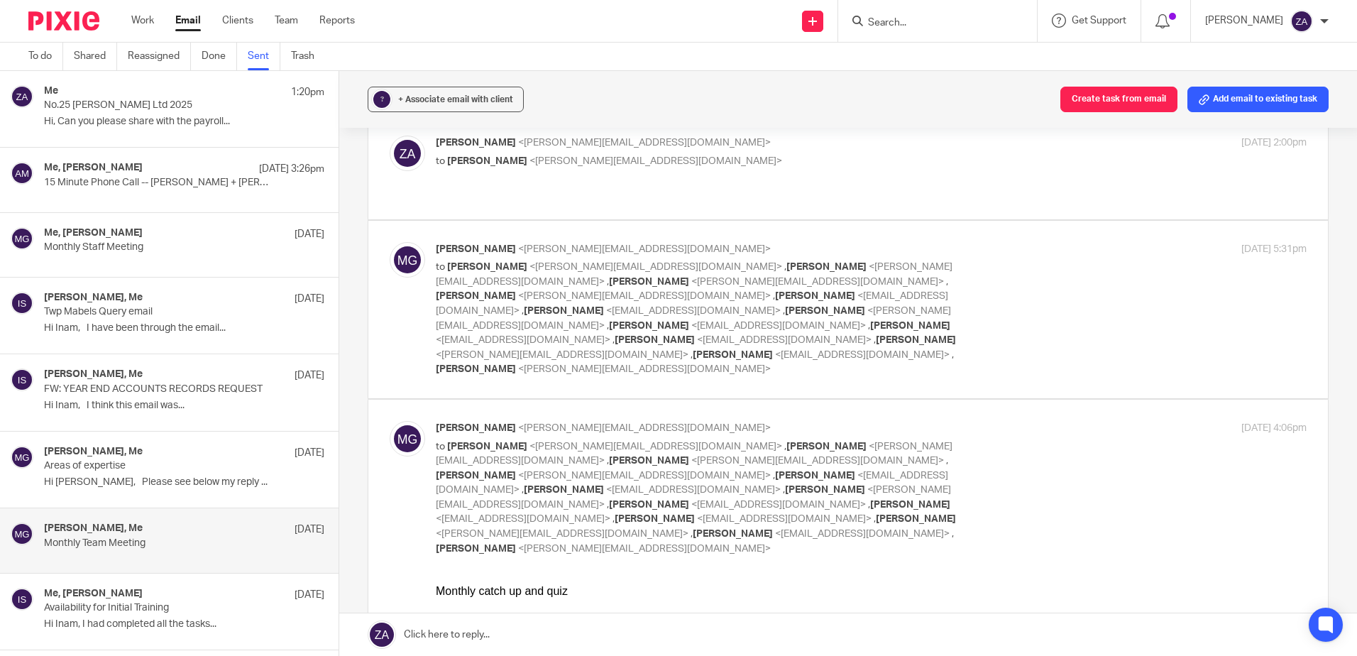
click at [131, 116] on p "Hi, Can you please share with the payroll..." at bounding box center [184, 122] width 280 height 12
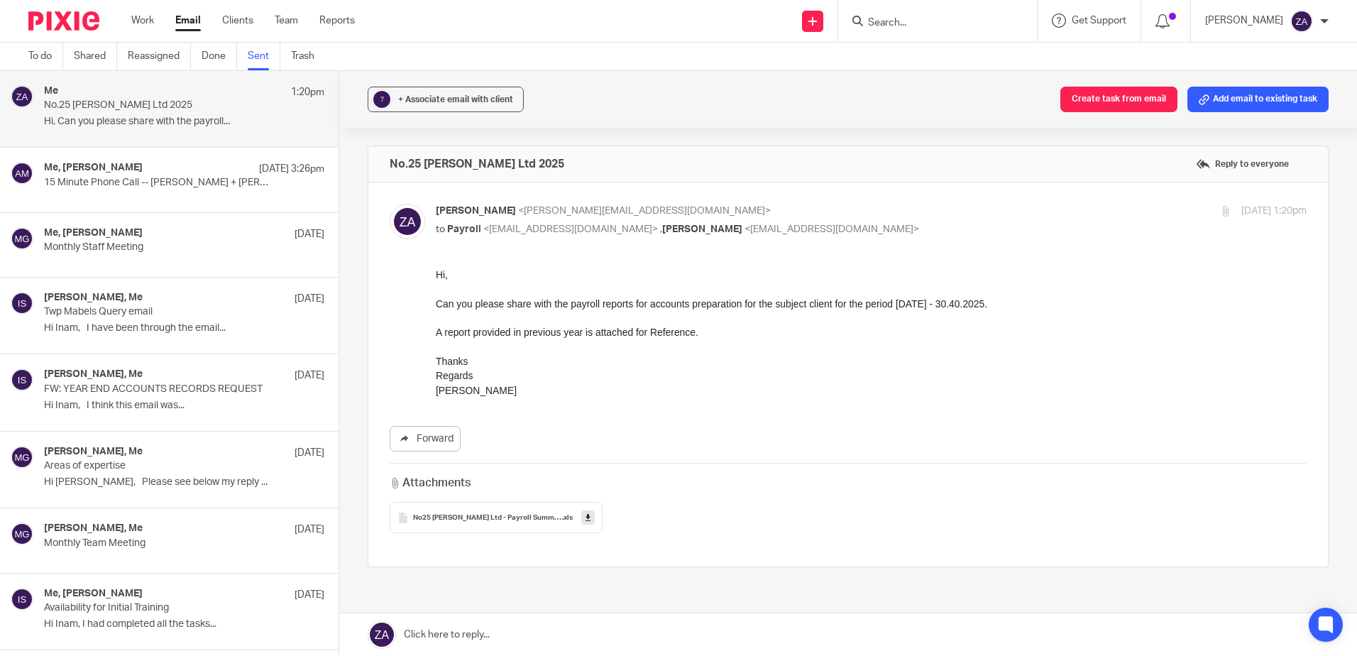
scroll to position [0, 0]
click at [38, 70] on link "To do" at bounding box center [45, 57] width 35 height 28
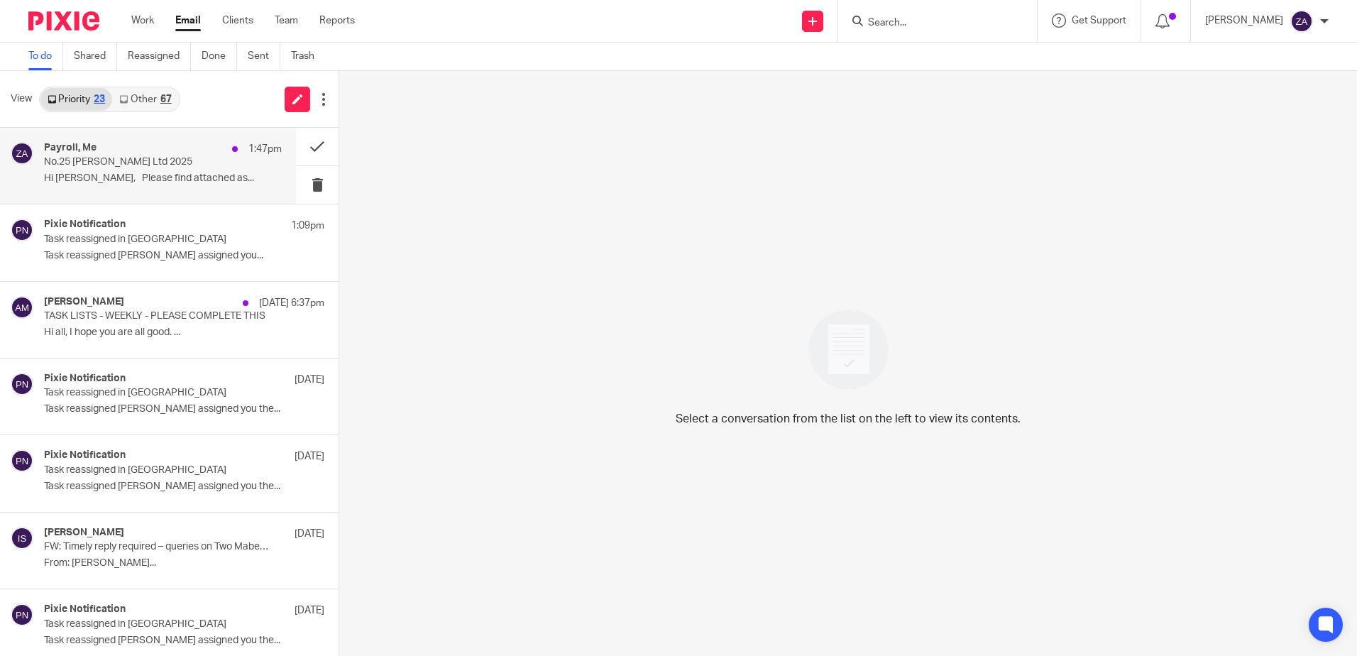
click at [91, 165] on p "No.25 [PERSON_NAME] Ltd 2025" at bounding box center [139, 162] width 190 height 12
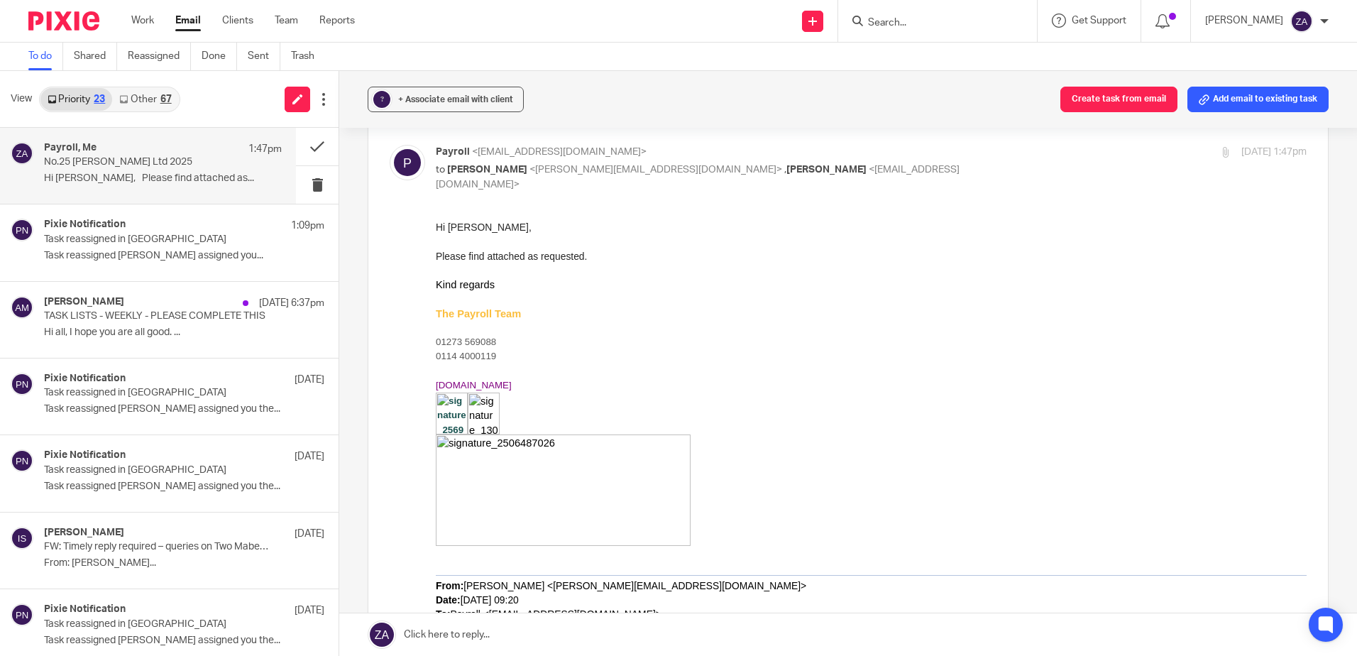
scroll to position [142, 0]
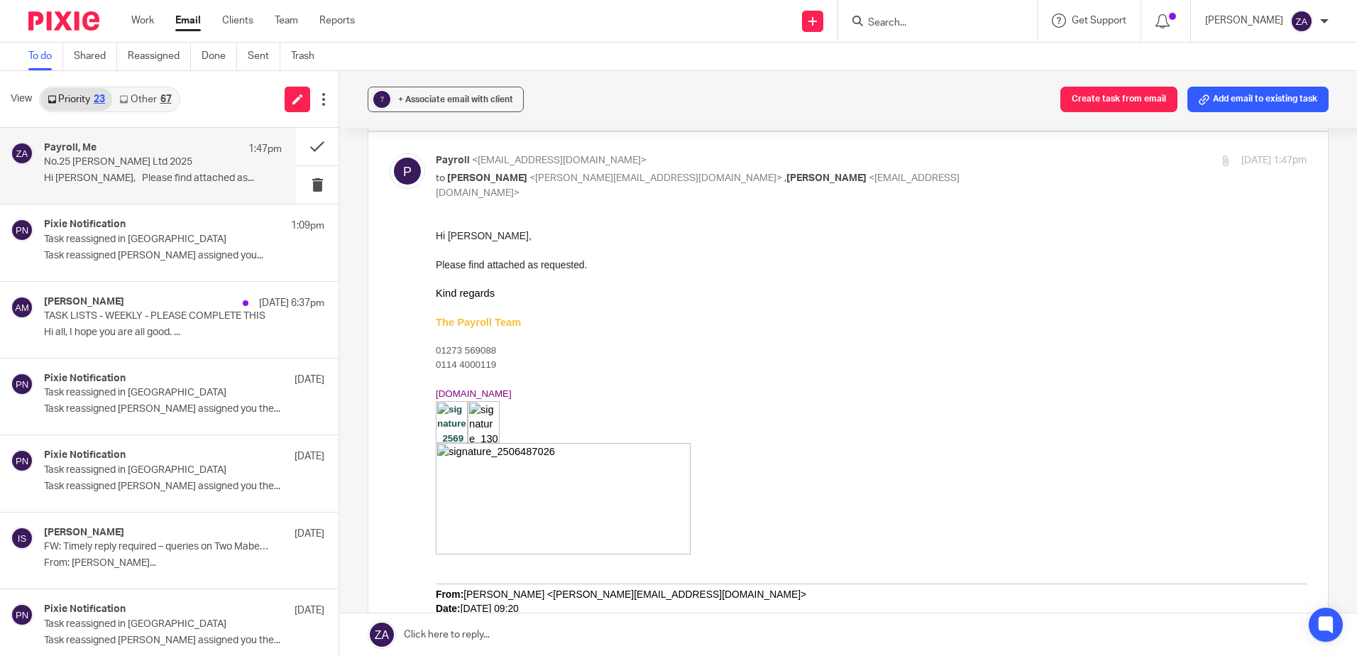
click at [1220, 163] on div at bounding box center [1225, 160] width 11 height 11
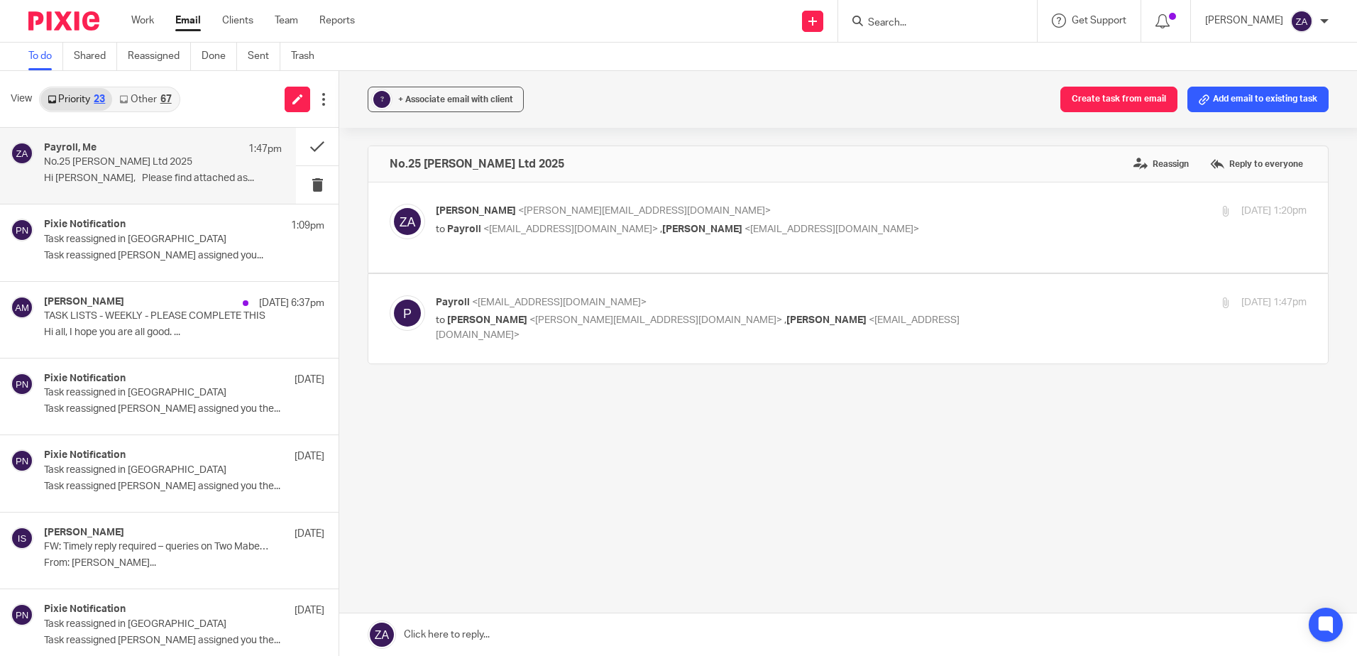
scroll to position [0, 0]
click at [1019, 365] on div "No.25 [PERSON_NAME] Ltd 2025 Reassign Reply to everyone [PERSON_NAME] <[PERSON_…" at bounding box center [848, 305] width 961 height 318
click at [1017, 346] on label at bounding box center [848, 319] width 960 height 90
click at [390, 295] on input "checkbox" at bounding box center [389, 295] width 1 height 1
checkbox input "true"
